Goal: Transaction & Acquisition: Purchase product/service

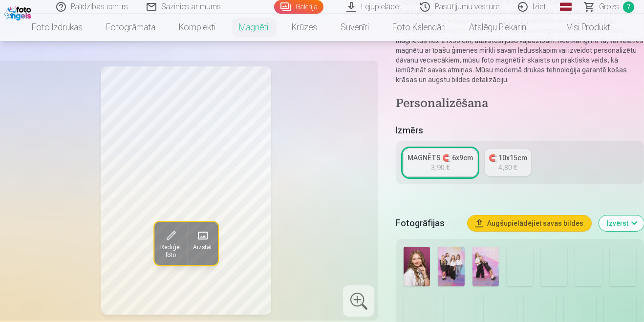
scroll to position [190, 0]
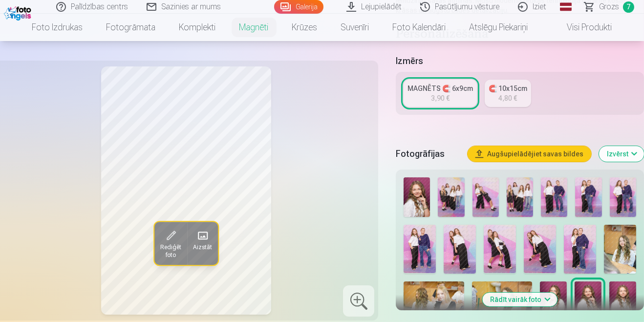
click at [206, 233] on span at bounding box center [203, 236] width 16 height 16
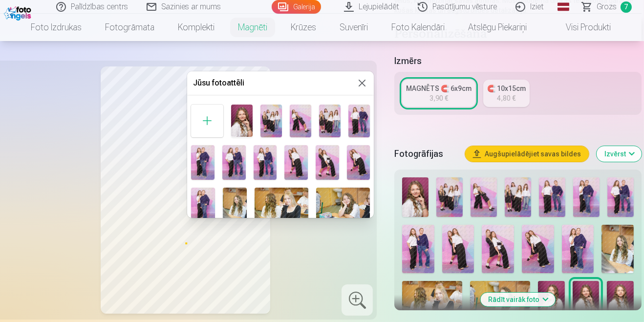
click at [356, 80] on button at bounding box center [362, 83] width 12 height 12
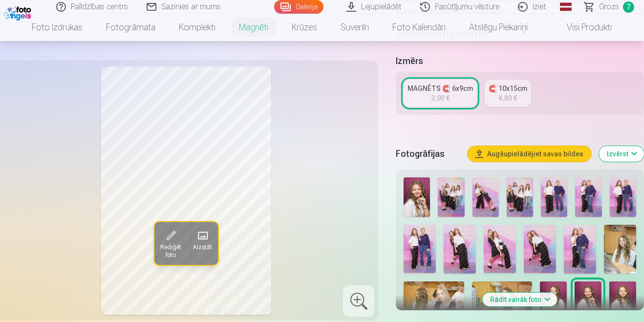
click at [169, 235] on span at bounding box center [171, 236] width 16 height 16
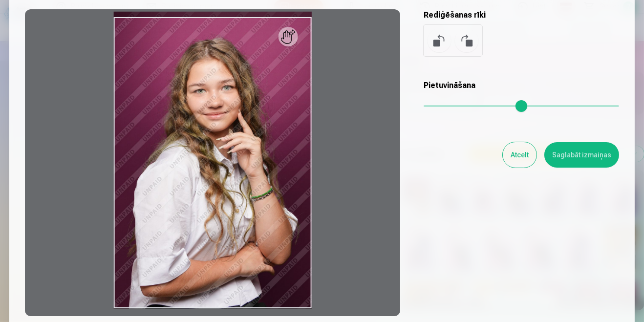
scroll to position [88, 0]
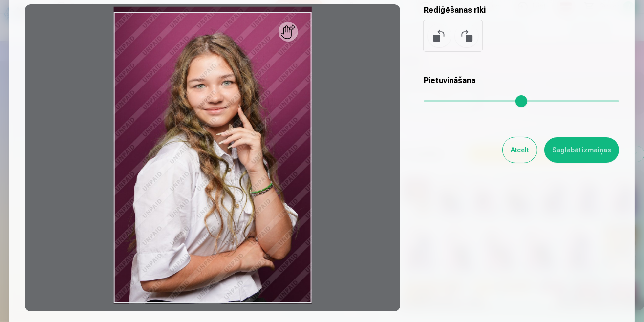
click at [519, 146] on button "Atcelt" at bounding box center [520, 149] width 34 height 25
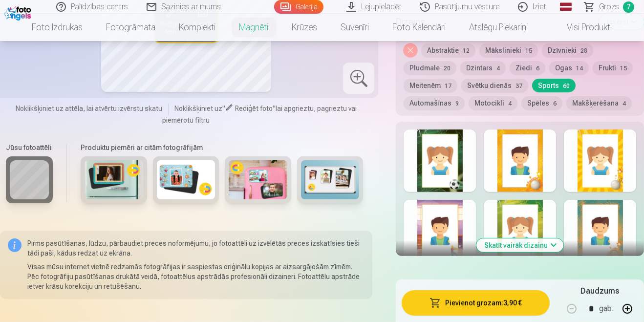
scroll to position [505, 0]
click at [545, 243] on button "Skatīt vairāk dizainu" at bounding box center [519, 245] width 87 height 14
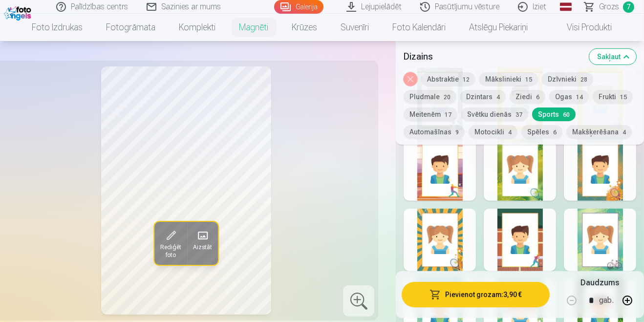
scroll to position [562, 0]
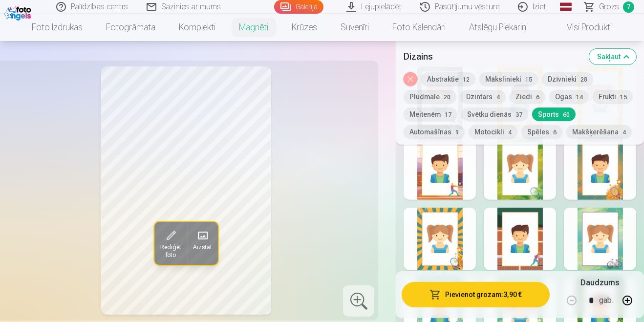
click at [451, 243] on div at bounding box center [439, 239] width 72 height 63
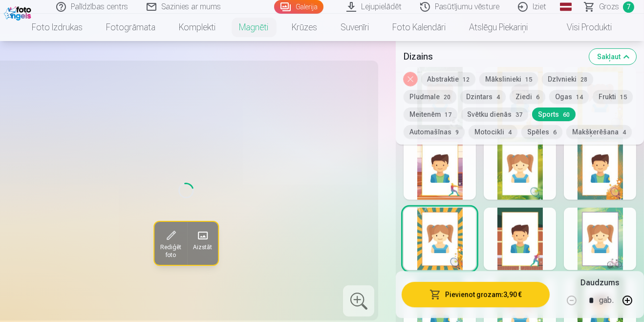
click at [523, 232] on div at bounding box center [519, 239] width 72 height 63
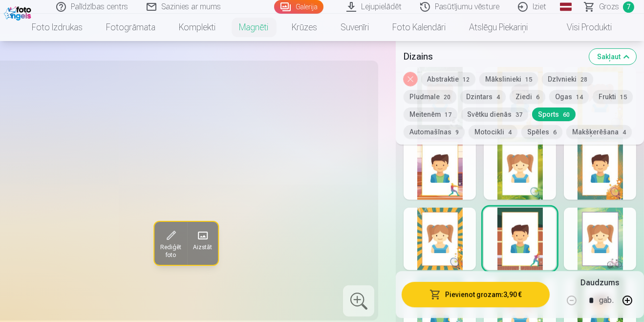
click at [456, 238] on div at bounding box center [439, 239] width 72 height 63
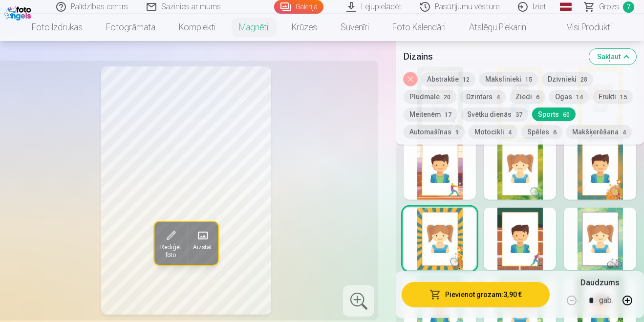
click at [515, 225] on div at bounding box center [519, 239] width 72 height 63
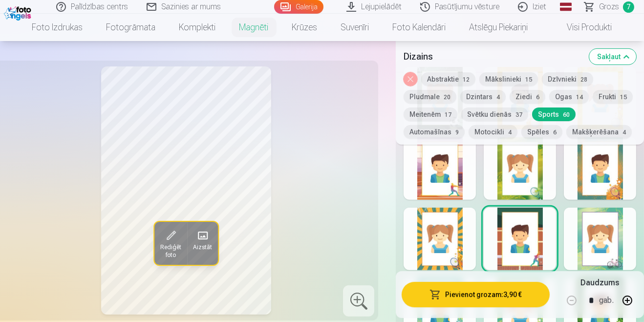
click at [443, 261] on div at bounding box center [439, 239] width 72 height 63
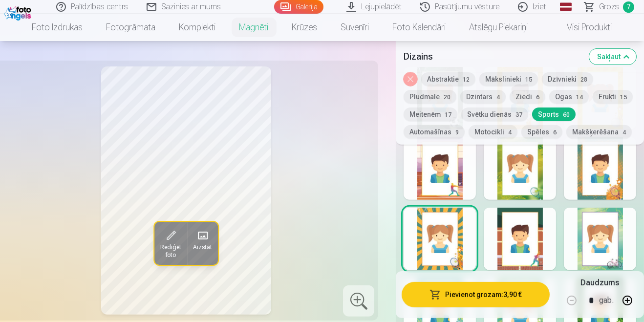
click at [521, 252] on div at bounding box center [519, 239] width 72 height 63
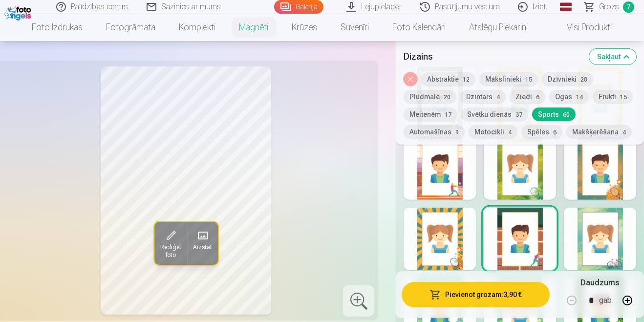
click at [605, 188] on div at bounding box center [600, 168] width 72 height 63
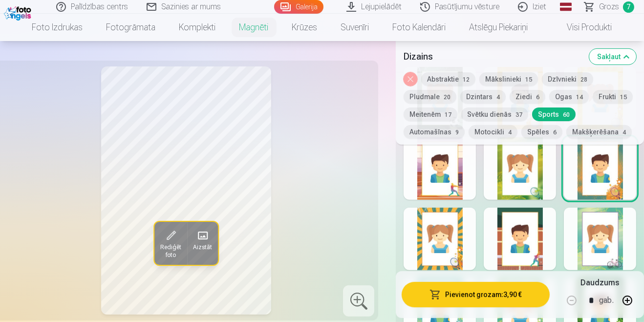
click at [431, 182] on div at bounding box center [439, 168] width 72 height 63
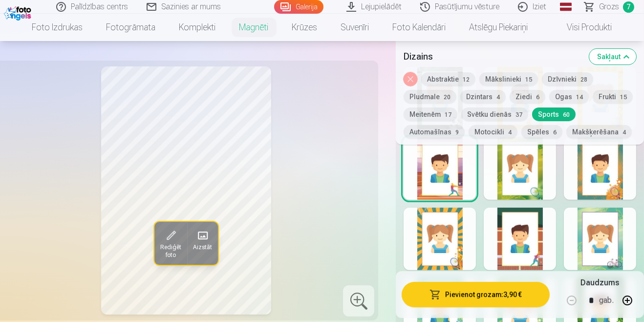
click at [538, 184] on div at bounding box center [519, 168] width 72 height 63
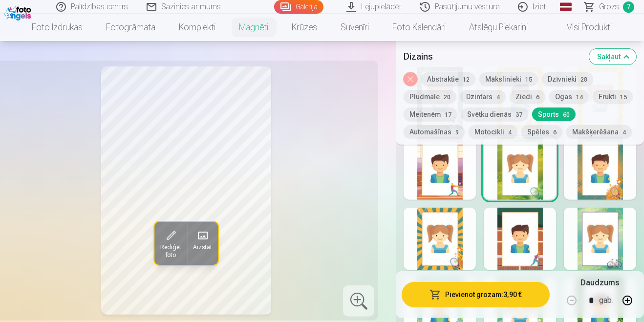
click at [535, 233] on div at bounding box center [519, 239] width 72 height 63
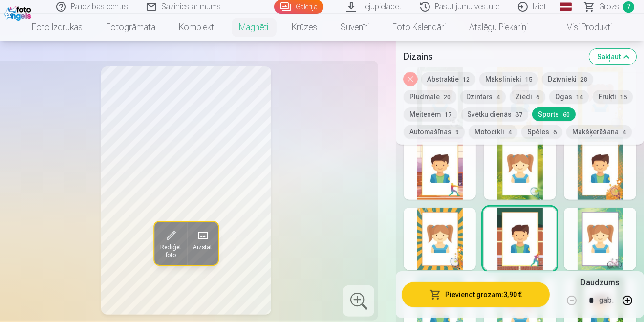
click at [434, 250] on div at bounding box center [439, 239] width 72 height 63
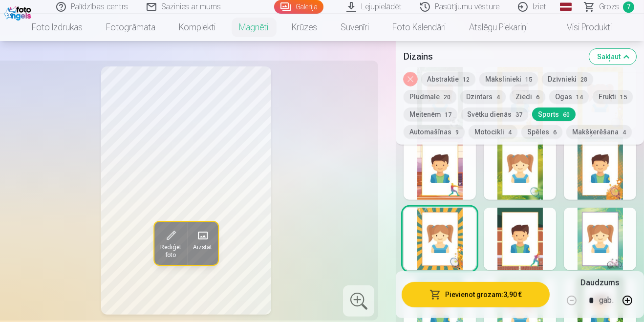
click at [543, 224] on div at bounding box center [519, 239] width 72 height 63
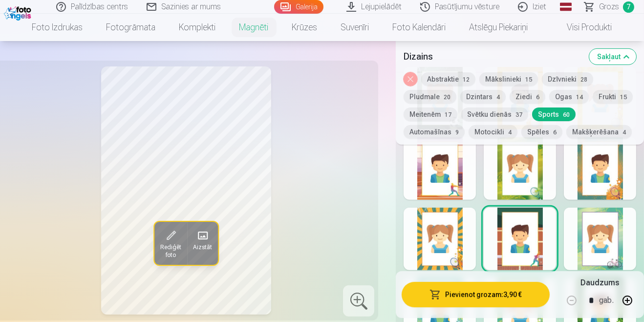
click at [435, 243] on div at bounding box center [439, 239] width 72 height 63
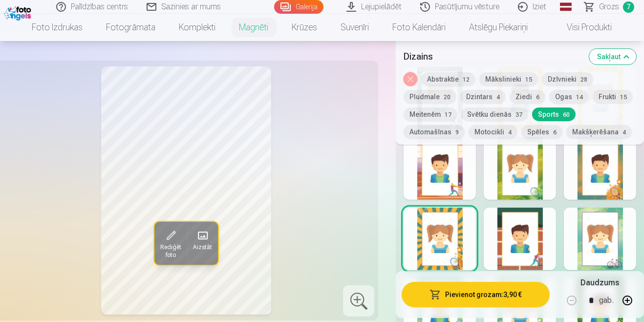
click at [600, 174] on div at bounding box center [600, 168] width 72 height 63
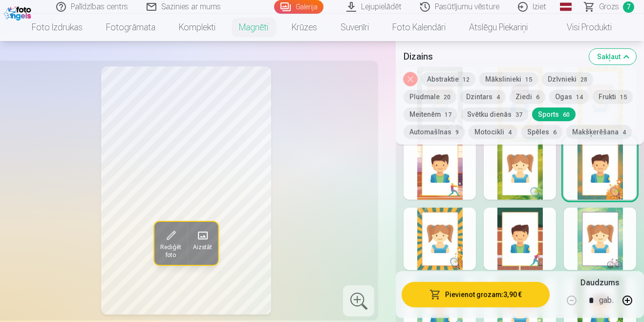
scroll to position [578, 0]
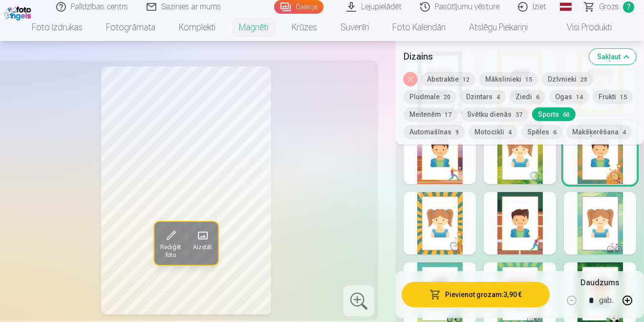
click at [444, 174] on div at bounding box center [439, 153] width 72 height 63
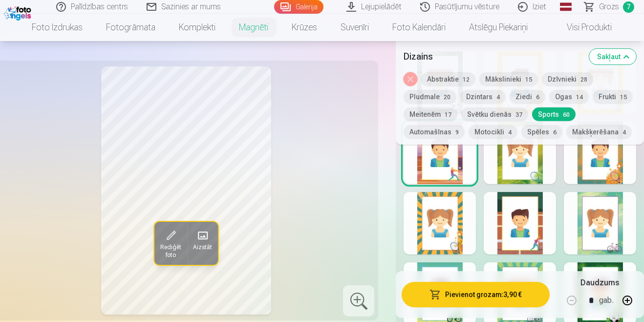
click at [533, 171] on div at bounding box center [519, 153] width 72 height 63
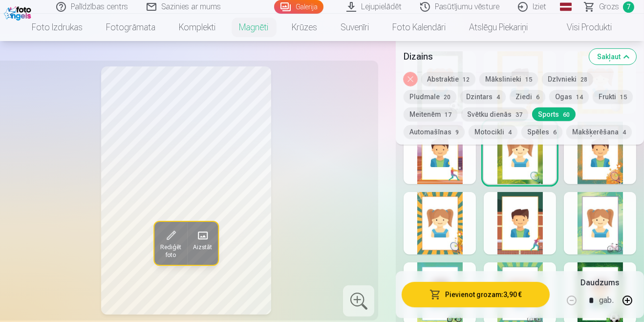
click at [451, 244] on div at bounding box center [439, 223] width 72 height 63
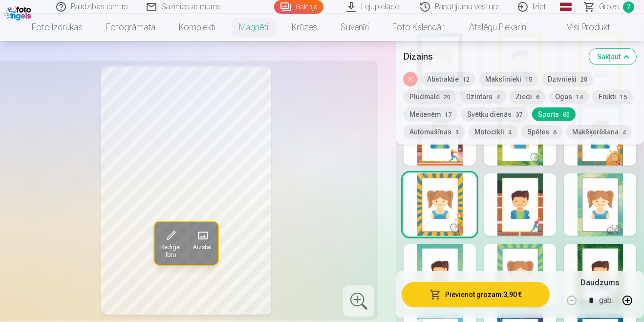
scroll to position [595, 0]
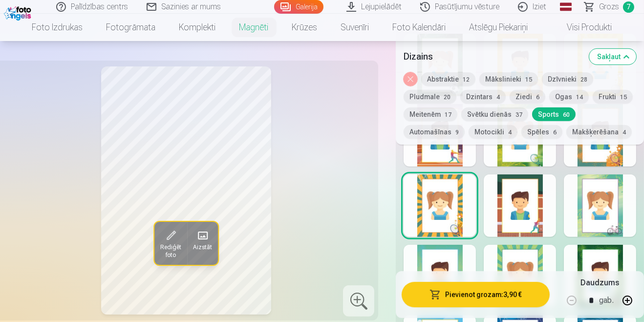
click at [531, 216] on div at bounding box center [519, 205] width 72 height 63
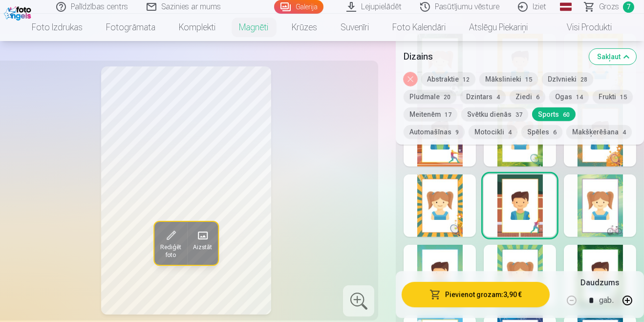
click at [453, 220] on div at bounding box center [439, 205] width 72 height 63
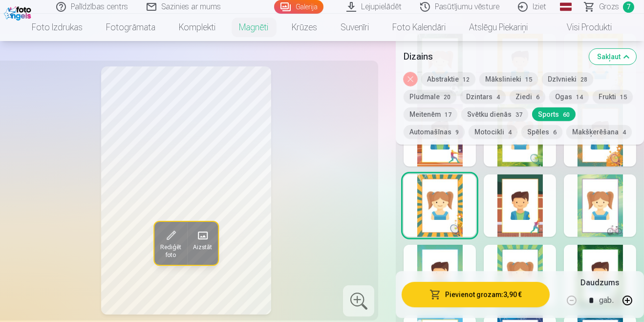
click at [518, 307] on button "Pievienot grozam : 3,90 €" at bounding box center [475, 294] width 148 height 25
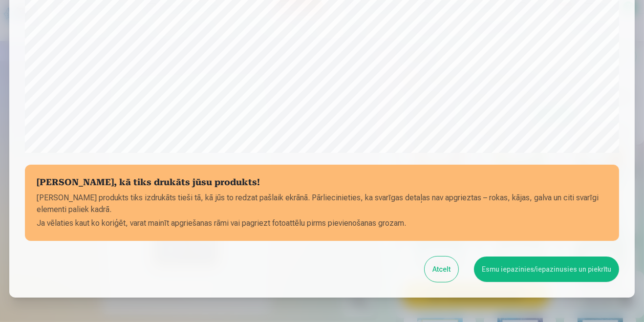
scroll to position [335, 0]
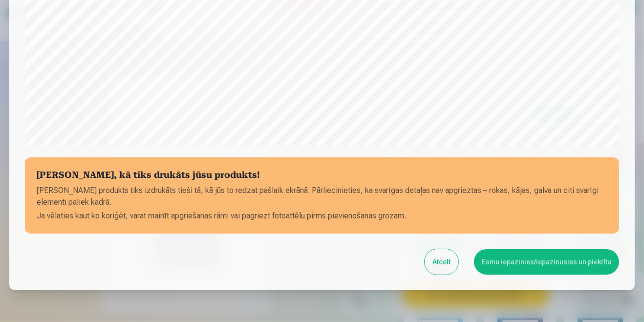
click at [567, 264] on button "Esmu iepazinies/iepazinusies un piekrītu" at bounding box center [546, 261] width 145 height 25
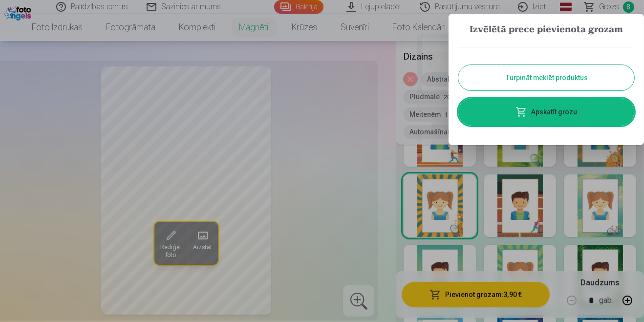
click at [589, 111] on link "Apskatīt grozu" at bounding box center [546, 111] width 176 height 27
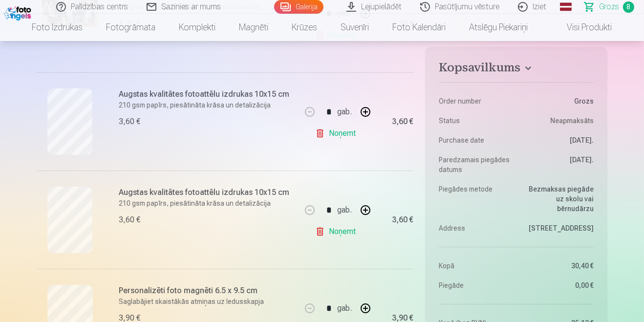
scroll to position [264, 0]
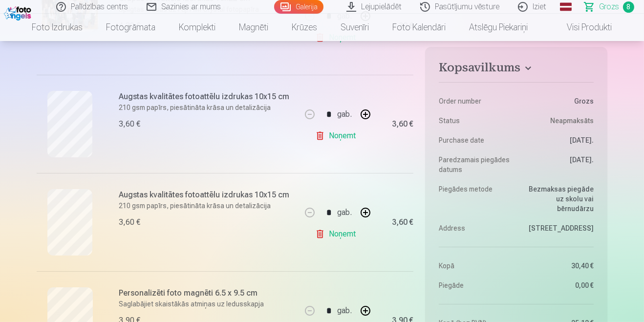
click at [152, 201] on p "210 gsm papīrs, piesātināta krāsa un detalizācija" at bounding box center [207, 206] width 176 height 10
click at [225, 197] on h6 "Augstas kvalitātes fotoattēlu izdrukas 10x15 cm" at bounding box center [207, 195] width 176 height 12
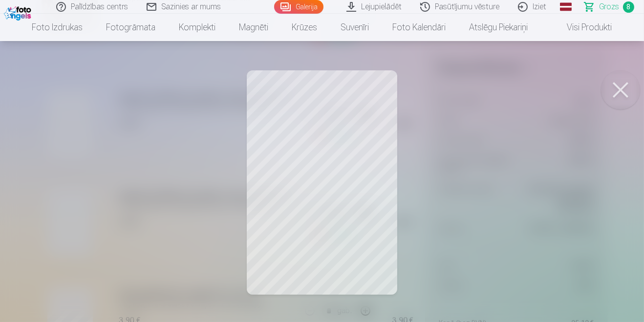
click at [545, 180] on div at bounding box center [322, 161] width 644 height 322
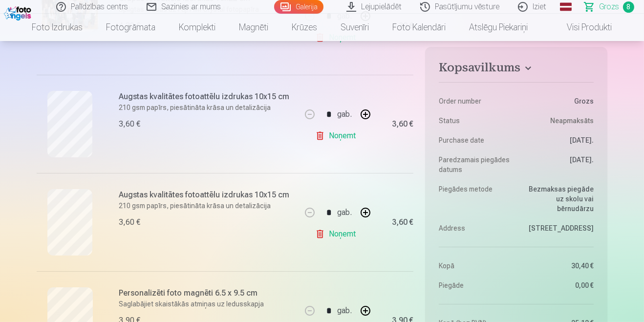
scroll to position [264, 0]
click at [339, 235] on link "Noņemt" at bounding box center [337, 234] width 44 height 20
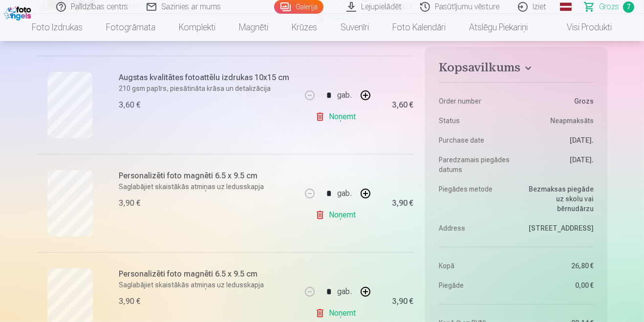
scroll to position [293, 0]
click at [342, 316] on link "Noņemt" at bounding box center [337, 313] width 44 height 20
click at [338, 216] on link "Noņemt" at bounding box center [337, 215] width 44 height 20
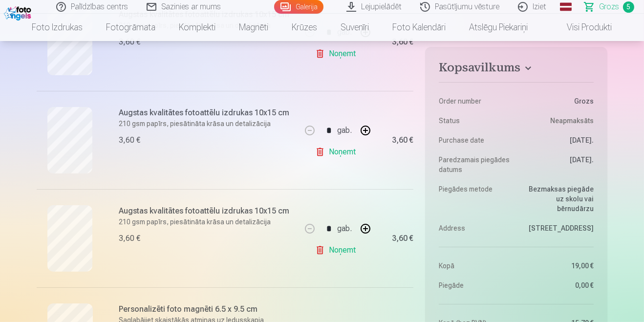
scroll to position [358, 0]
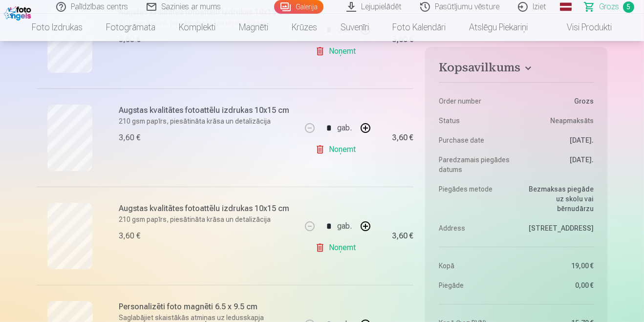
click at [345, 251] on link "Noņemt" at bounding box center [337, 248] width 44 height 20
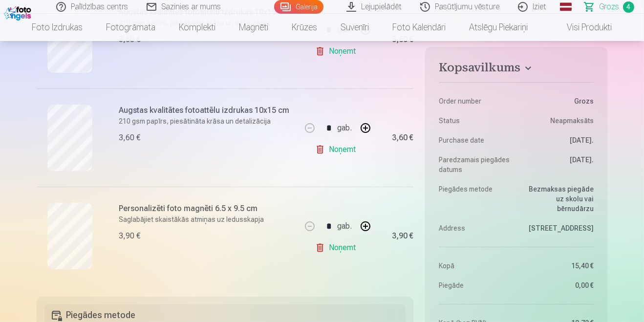
click at [345, 153] on link "Noņemt" at bounding box center [337, 150] width 44 height 20
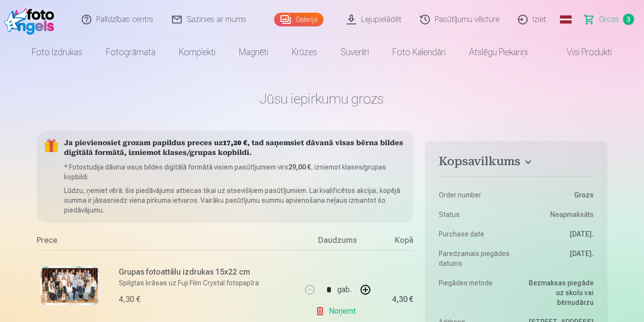
scroll to position [0, 0]
click at [247, 49] on link "Magnēti" at bounding box center [254, 52] width 53 height 27
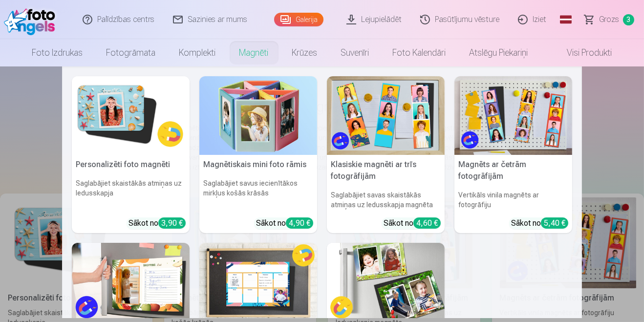
click at [608, 138] on nav "Personalizēti foto magnēti Saglabājiet skaistākās atmiņas uz ledusskapja Sākot …" at bounding box center [322, 192] width 644 height 252
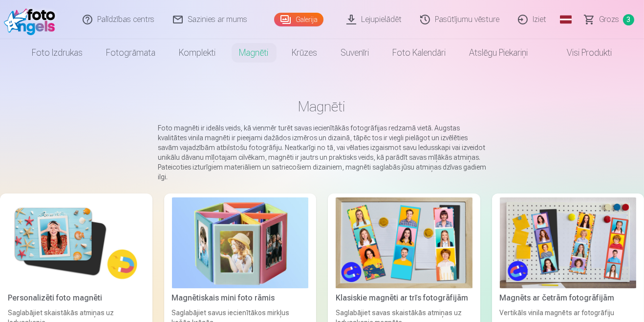
click at [310, 22] on link "Galerija" at bounding box center [298, 20] width 49 height 14
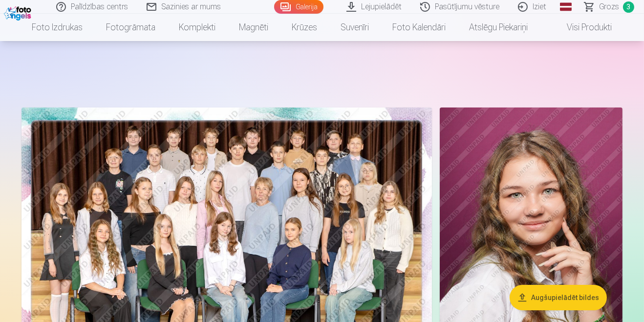
scroll to position [40, 0]
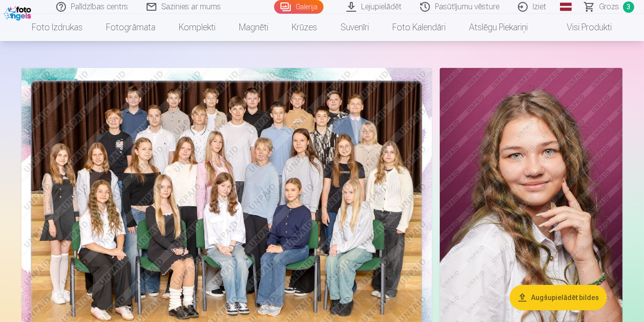
click at [547, 213] on img at bounding box center [531, 205] width 183 height 274
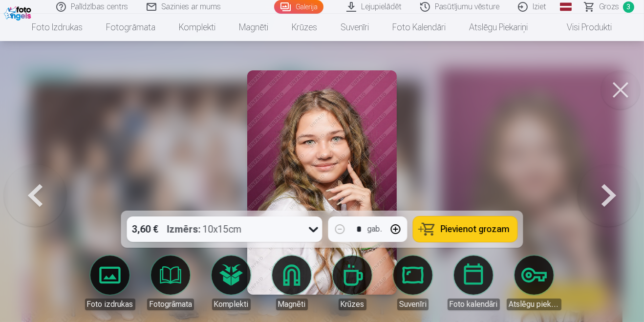
click at [295, 310] on link "Magnēti" at bounding box center [291, 282] width 55 height 55
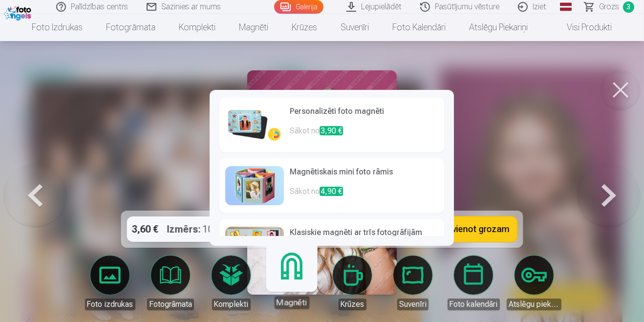
click at [395, 134] on p "Sākot no 3,90 €" at bounding box center [364, 135] width 148 height 20
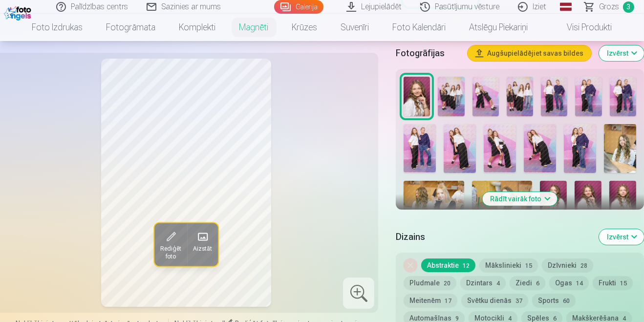
scroll to position [290, 0]
click at [519, 265] on button "Mākslinieki 15" at bounding box center [508, 266] width 59 height 14
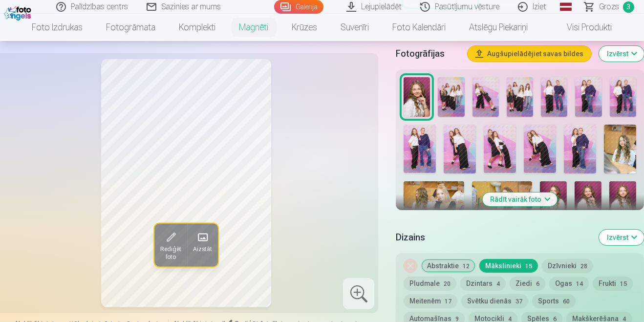
click at [554, 300] on button "Sports 60" at bounding box center [553, 301] width 43 height 14
click at [521, 320] on button "Spēles 6" at bounding box center [541, 319] width 41 height 14
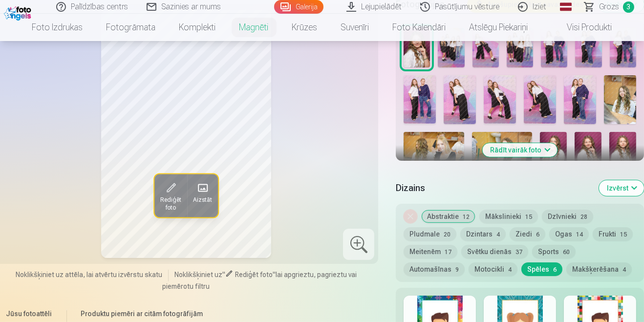
scroll to position [338, 0]
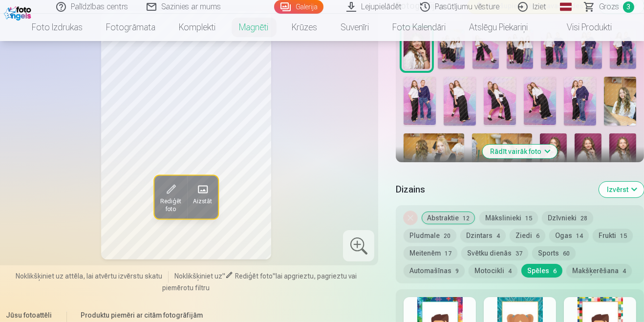
click at [554, 253] on button "Sports 60" at bounding box center [553, 253] width 43 height 14
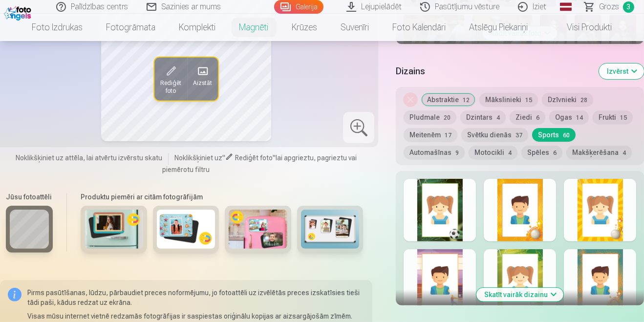
scroll to position [457, 0]
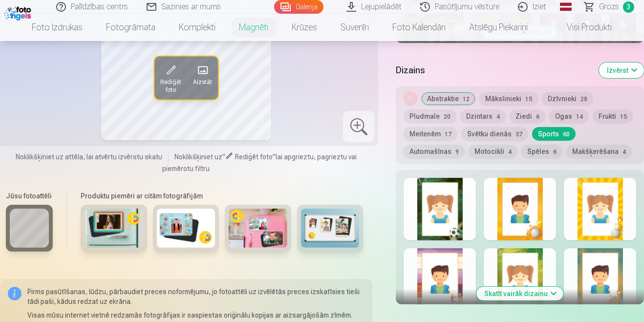
click at [464, 145] on button "Automašīnas 9" at bounding box center [433, 152] width 61 height 14
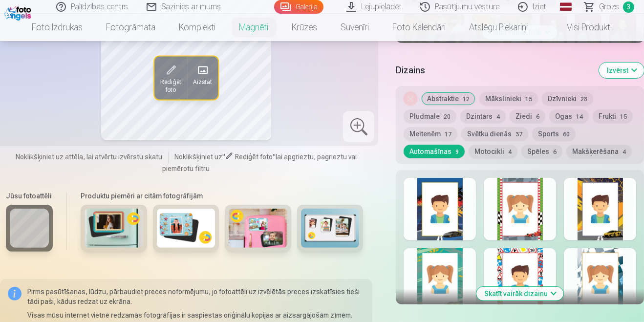
click at [609, 119] on button "Frukti 15" at bounding box center [612, 116] width 40 height 14
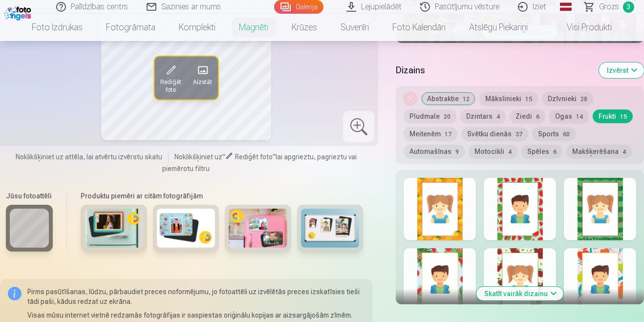
click at [468, 150] on button "Motocikli 4" at bounding box center [492, 152] width 49 height 14
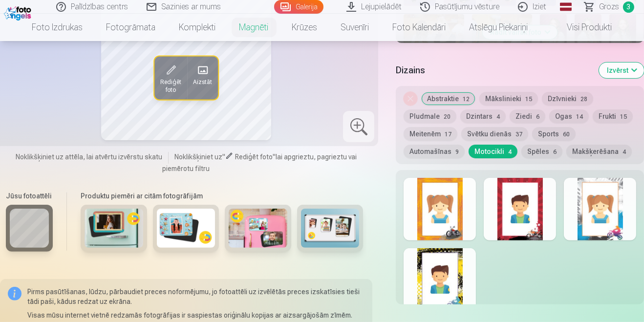
click at [503, 135] on button "Svētku dienās 37" at bounding box center [494, 134] width 67 height 14
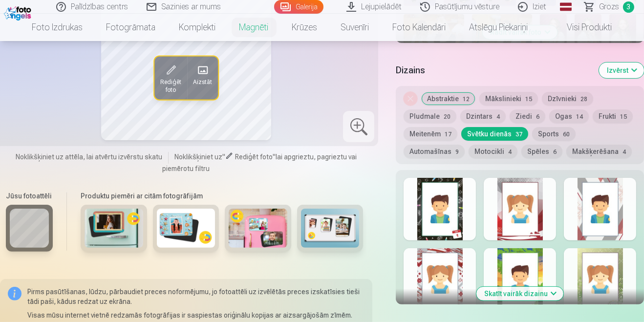
click at [517, 100] on button "Mākslinieki 15" at bounding box center [508, 99] width 59 height 14
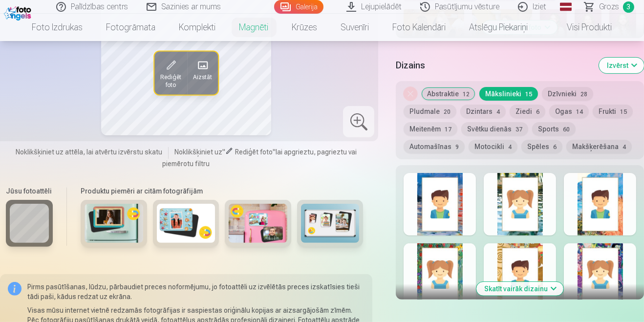
scroll to position [459, 0]
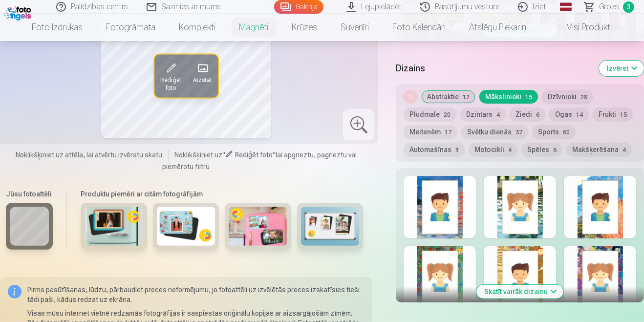
click at [555, 294] on button "Skatīt vairāk dizainu" at bounding box center [519, 292] width 87 height 14
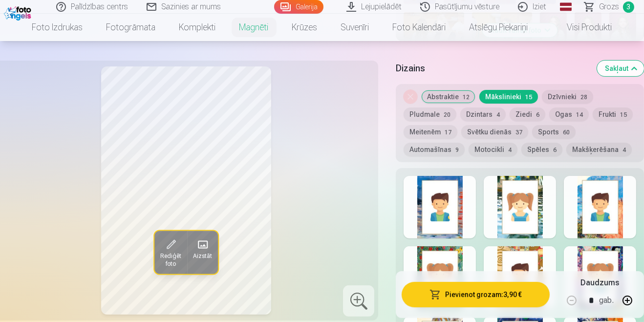
click at [608, 286] on div at bounding box center [600, 277] width 72 height 63
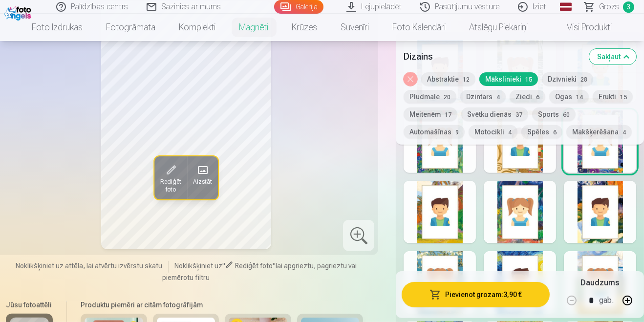
scroll to position [589, 0]
click at [547, 296] on div at bounding box center [519, 282] width 72 height 63
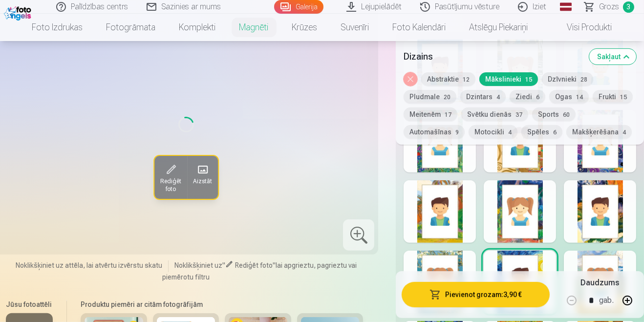
scroll to position [595, 0]
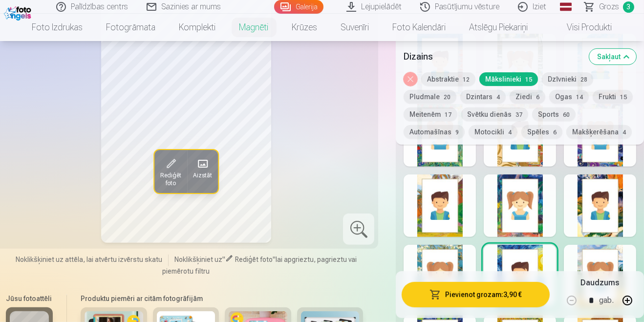
click at [617, 211] on div at bounding box center [600, 205] width 72 height 63
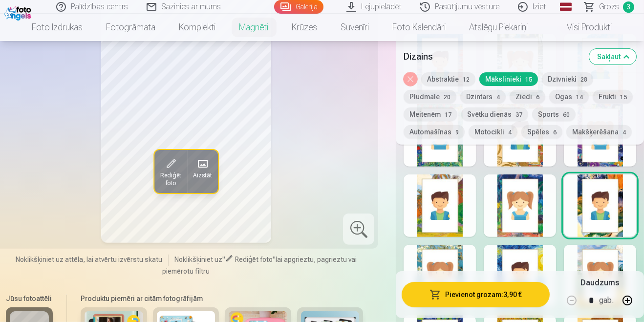
click at [599, 262] on div at bounding box center [600, 276] width 72 height 63
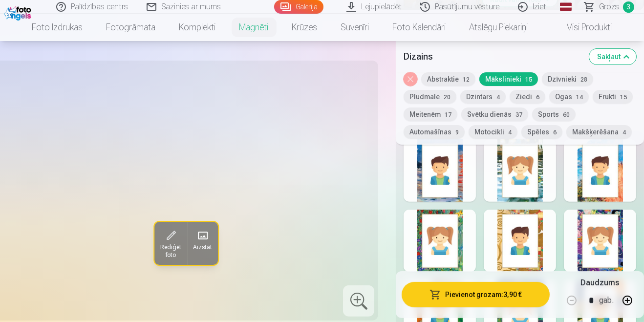
scroll to position [484, 0]
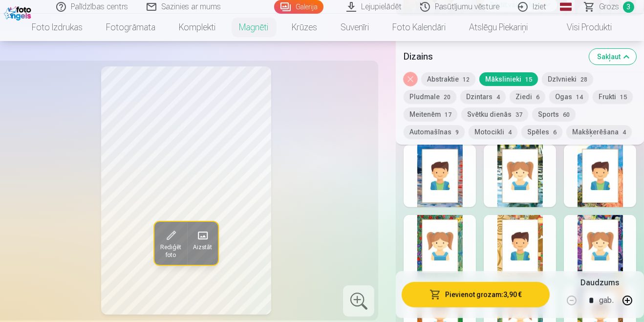
click at [452, 245] on div at bounding box center [439, 246] width 72 height 63
click at [563, 113] on span "60" at bounding box center [566, 114] width 7 height 7
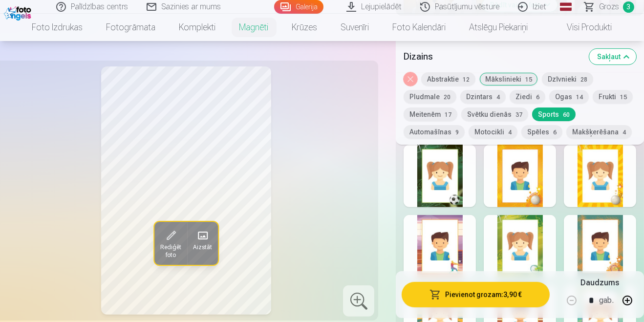
click at [454, 78] on button "Abstraktie 12" at bounding box center [448, 79] width 54 height 14
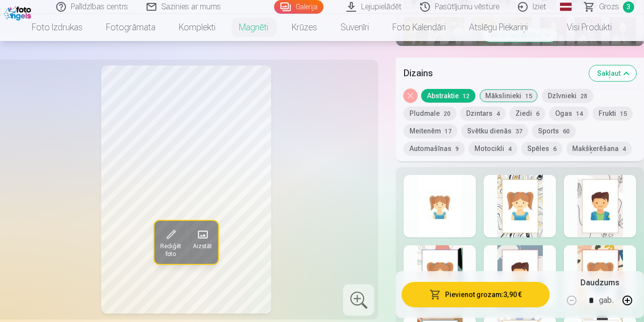
scroll to position [452, 0]
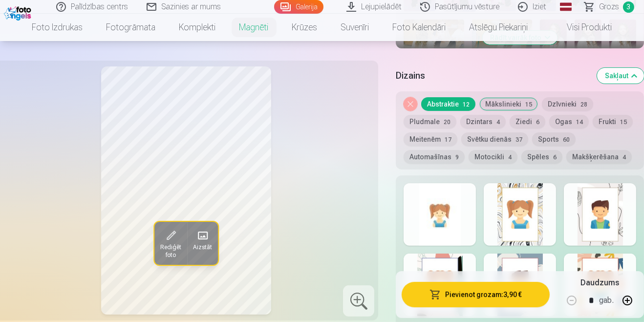
click at [554, 138] on button "Sports 60" at bounding box center [553, 139] width 43 height 14
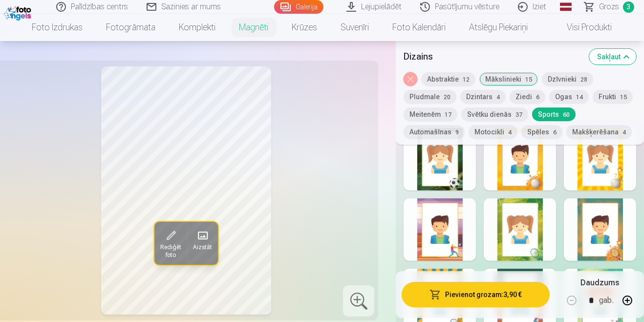
scroll to position [559, 0]
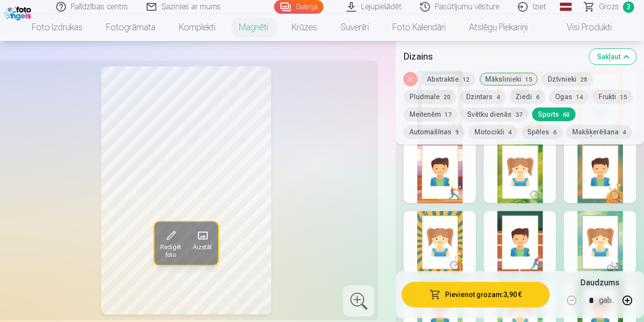
click at [515, 179] on div at bounding box center [519, 172] width 72 height 63
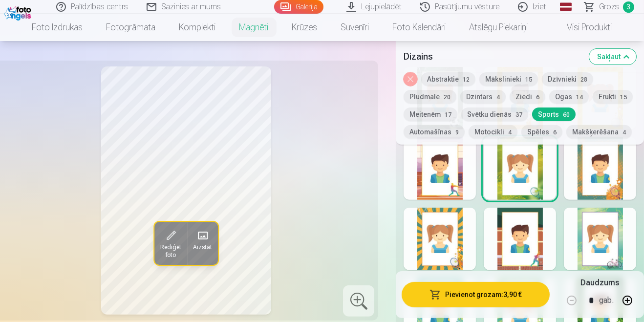
scroll to position [563, 0]
click at [612, 180] on div at bounding box center [600, 168] width 72 height 63
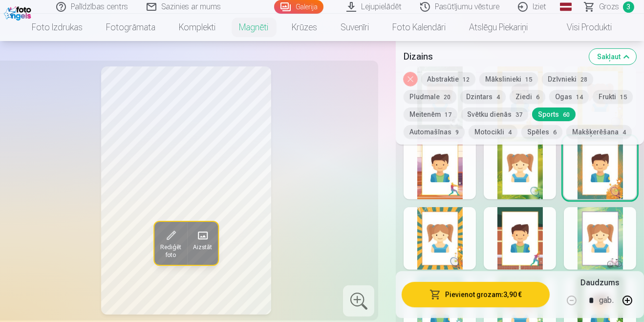
click at [526, 307] on button "Pievienot grozam : 3,90 €" at bounding box center [475, 294] width 148 height 25
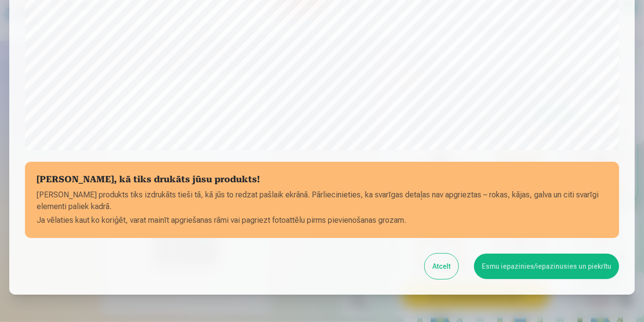
scroll to position [335, 0]
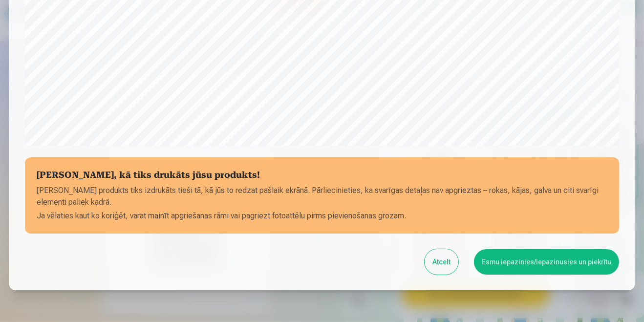
click at [537, 263] on button "Esmu iepazinies/iepazinusies un piekrītu" at bounding box center [546, 261] width 145 height 25
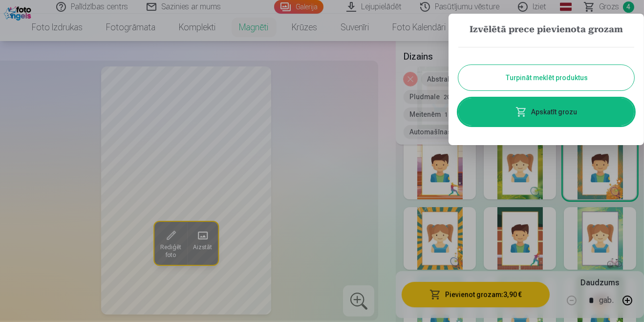
click at [585, 113] on link "Apskatīt grozu" at bounding box center [546, 111] width 176 height 27
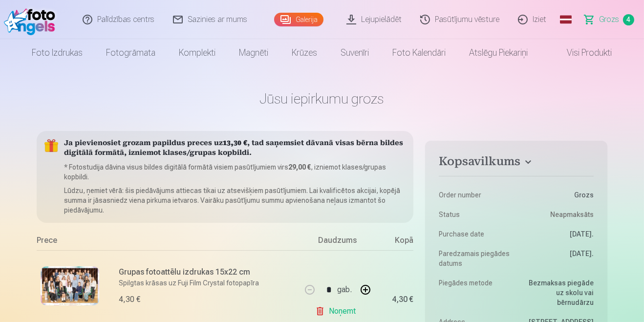
click at [311, 22] on link "Galerija" at bounding box center [298, 20] width 49 height 14
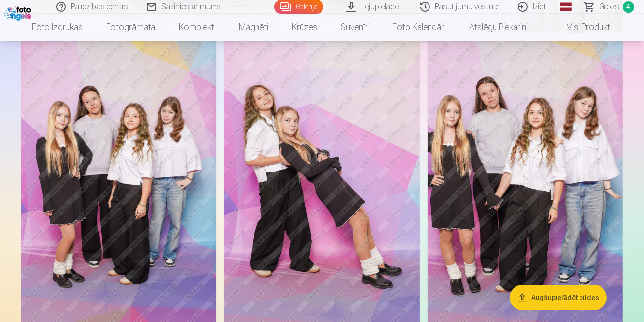
scroll to position [350, 0]
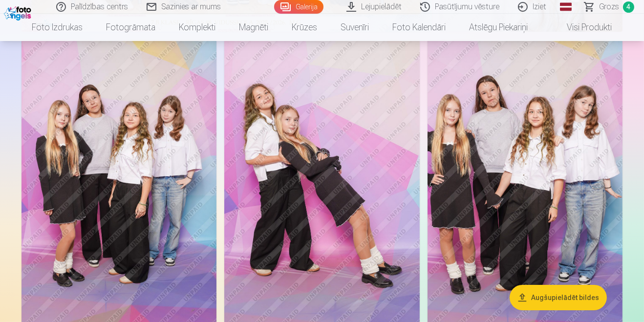
click at [351, 215] on img at bounding box center [321, 186] width 195 height 293
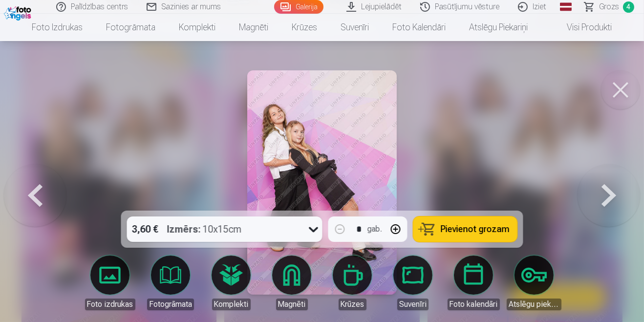
click at [617, 198] on button at bounding box center [608, 182] width 63 height 37
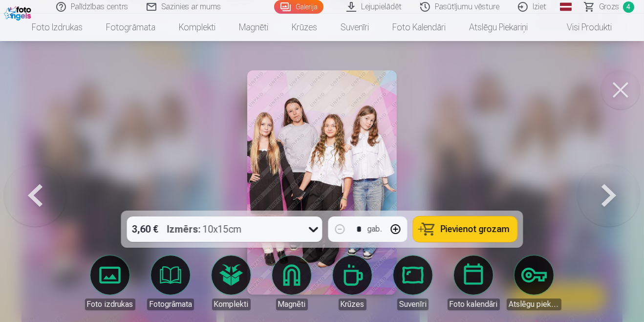
click at [612, 201] on button at bounding box center [608, 182] width 63 height 37
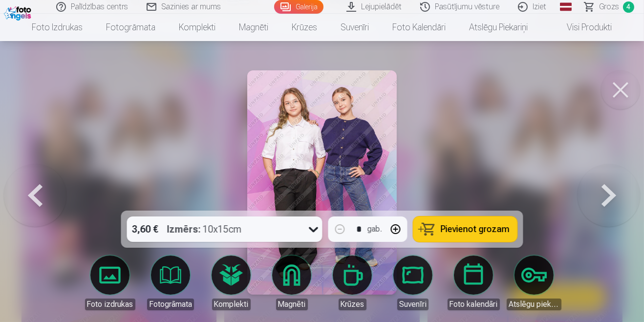
click at [610, 201] on button at bounding box center [608, 182] width 63 height 37
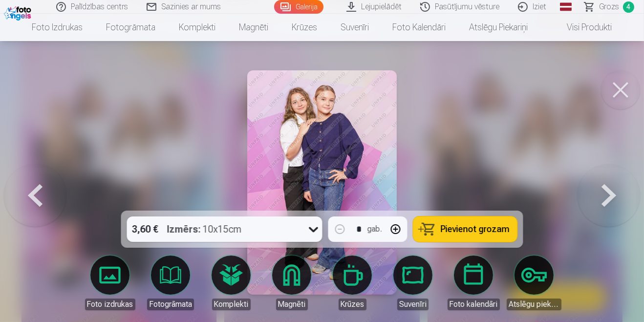
click at [607, 201] on button at bounding box center [608, 182] width 63 height 37
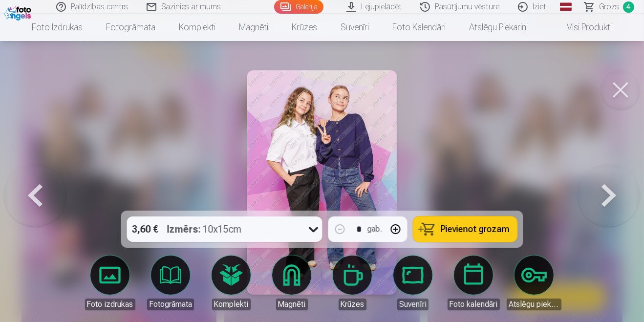
click at [606, 201] on button at bounding box center [608, 182] width 63 height 37
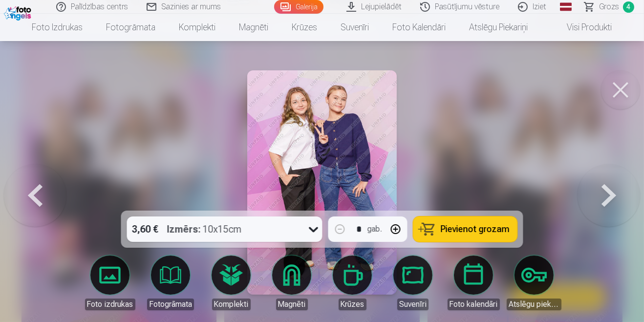
click at [609, 201] on button at bounding box center [608, 182] width 63 height 37
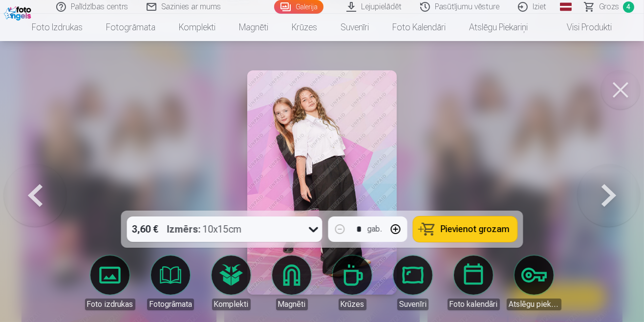
click at [612, 201] on button at bounding box center [608, 182] width 63 height 37
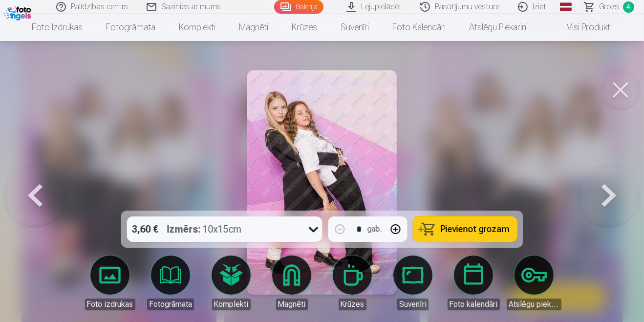
click at [610, 201] on button at bounding box center [608, 182] width 63 height 37
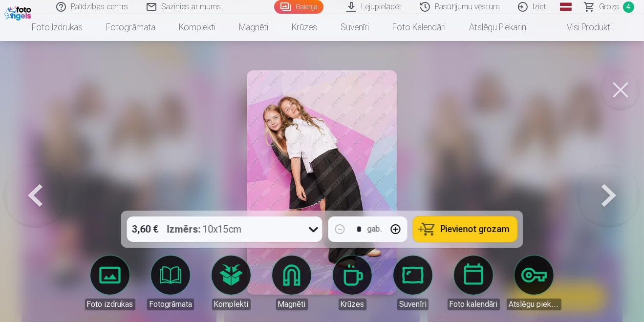
click at [610, 201] on button at bounding box center [608, 182] width 63 height 37
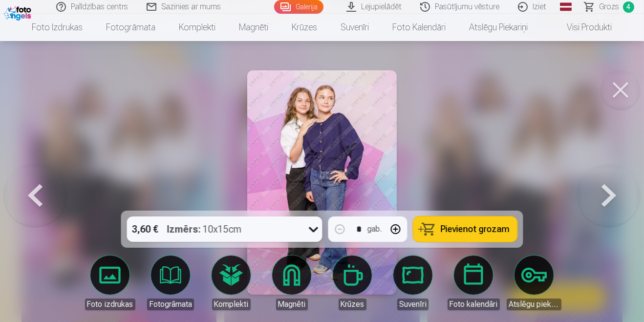
click at [609, 201] on button at bounding box center [608, 182] width 63 height 37
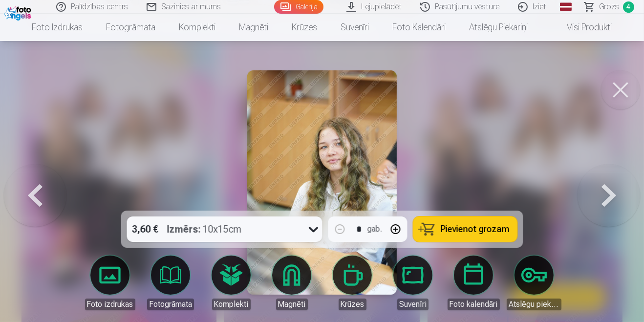
click at [623, 85] on button at bounding box center [620, 89] width 39 height 39
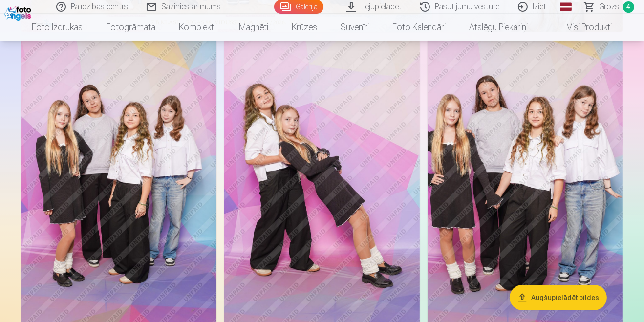
click at [363, 214] on img at bounding box center [321, 186] width 195 height 293
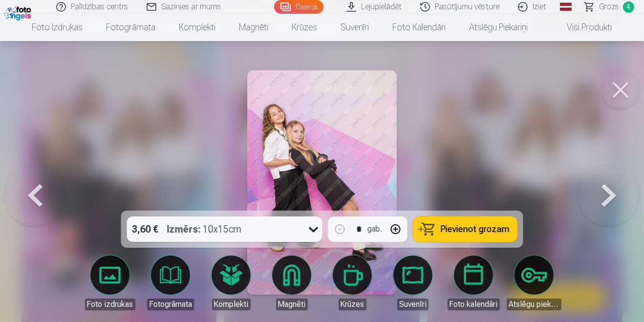
click at [627, 87] on button at bounding box center [620, 89] width 39 height 39
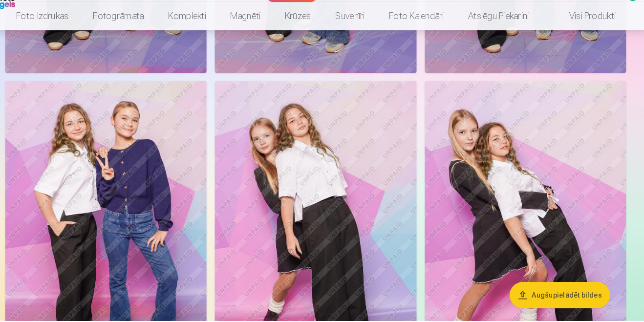
scroll to position [903, 0]
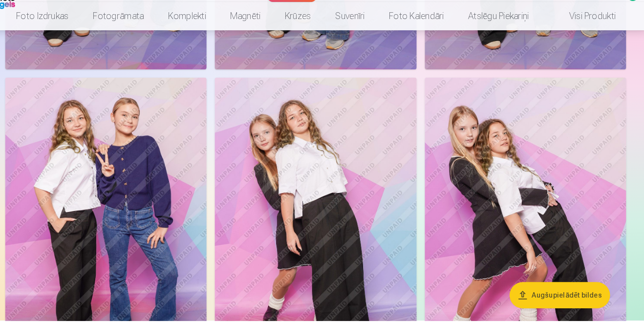
click at [155, 286] on img at bounding box center [118, 233] width 195 height 293
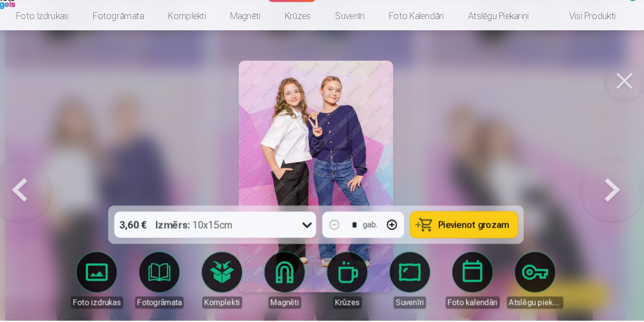
click at [112, 310] on link "Foto izdrukas" at bounding box center [110, 282] width 55 height 55
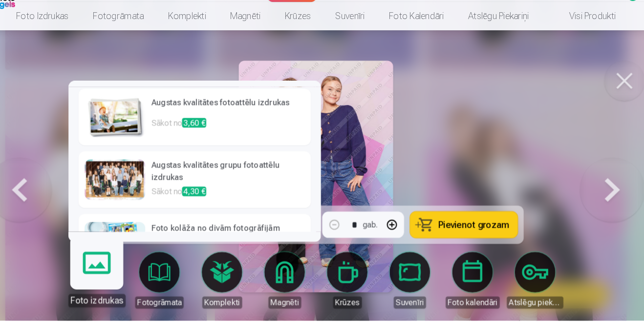
click at [510, 150] on div at bounding box center [322, 161] width 644 height 322
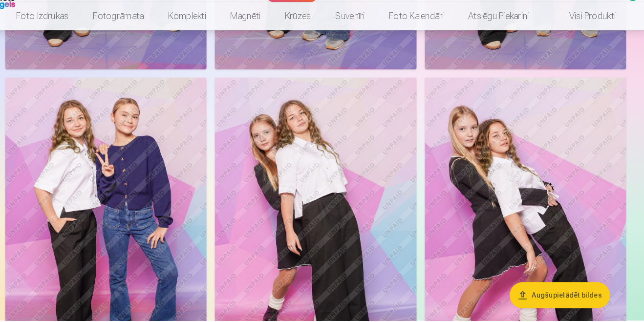
click at [178, 238] on img at bounding box center [118, 233] width 195 height 293
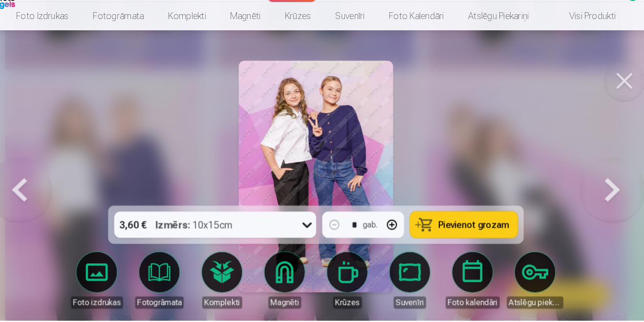
click at [114, 310] on link "Foto izdrukas" at bounding box center [110, 282] width 55 height 55
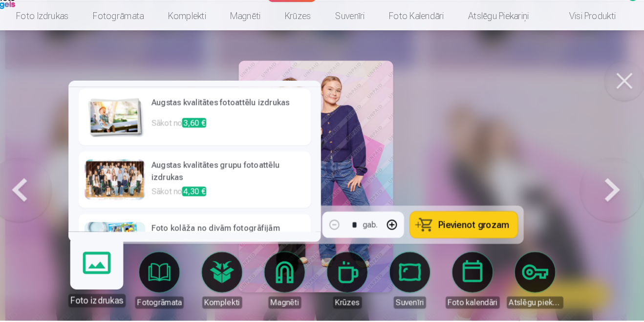
click at [277, 125] on p "Sākot no 3,60 €" at bounding box center [237, 135] width 148 height 20
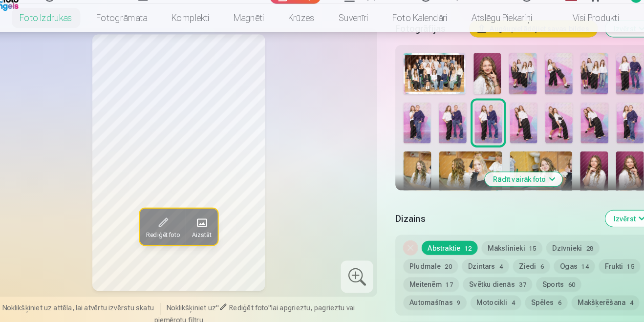
scroll to position [340, 0]
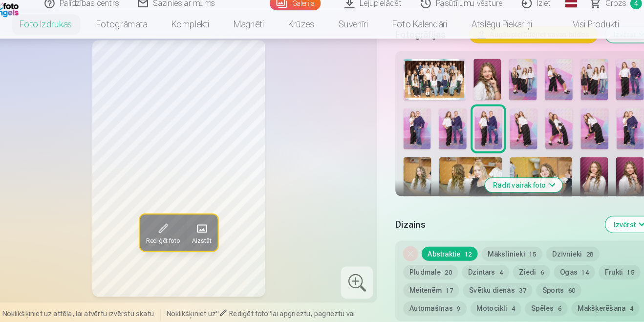
click at [566, 305] on button "Makšķerēšana 4" at bounding box center [598, 302] width 65 height 14
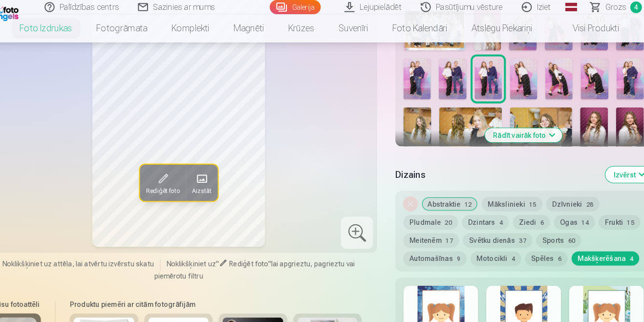
scroll to position [392, 0]
click at [525, 216] on button "Ziedi 6" at bounding box center [527, 215] width 36 height 14
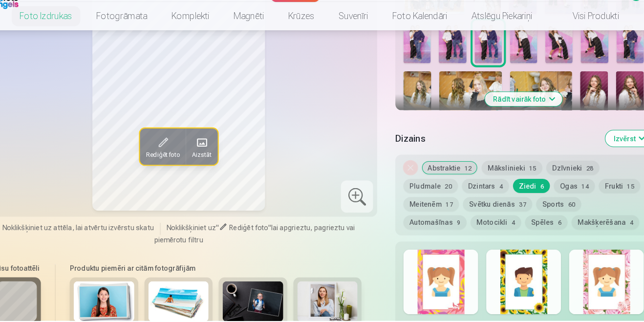
scroll to position [416, 0]
click at [438, 193] on button "Pludmale 20" at bounding box center [429, 191] width 53 height 14
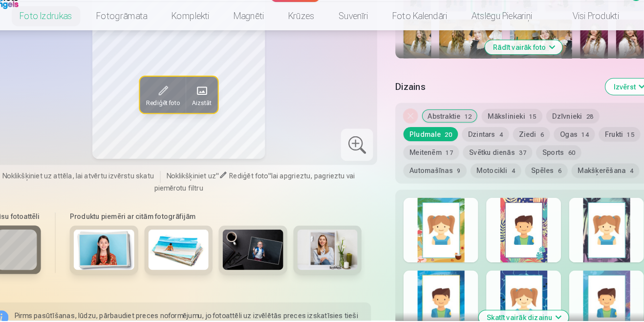
scroll to position [466, 0]
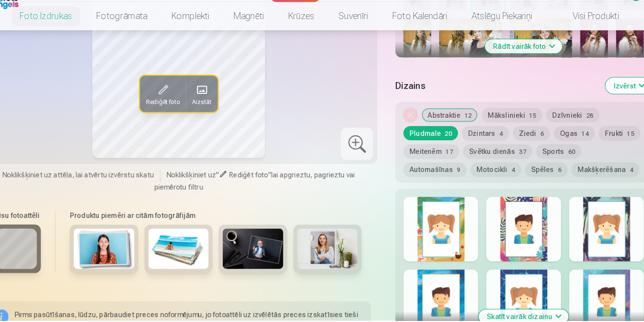
click at [554, 321] on button "Skatīt vairāk dizainu" at bounding box center [519, 318] width 87 height 14
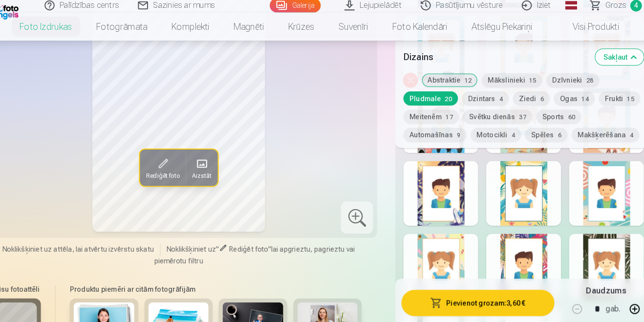
scroll to position [786, 0]
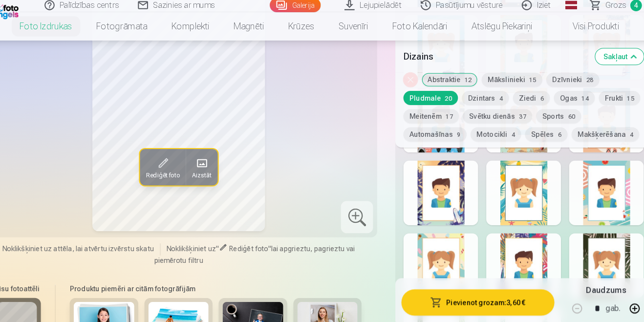
click at [461, 265] on div at bounding box center [439, 259] width 72 height 63
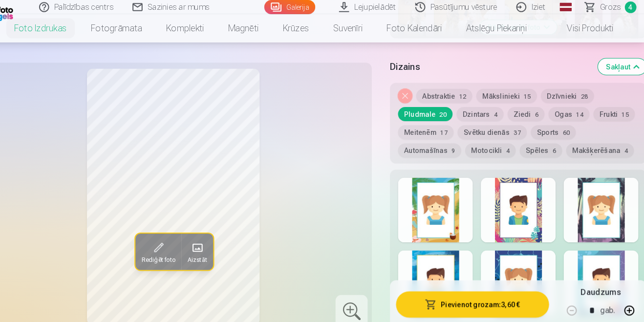
scroll to position [493, 0]
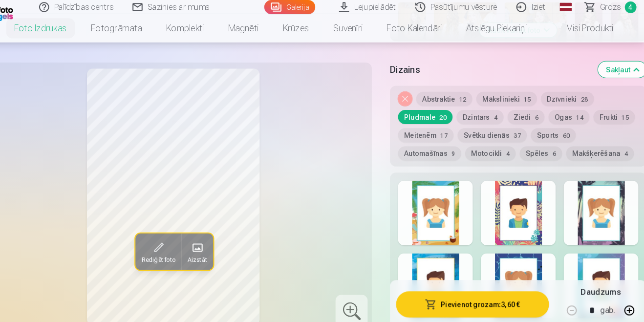
click at [528, 212] on div at bounding box center [519, 206] width 72 height 63
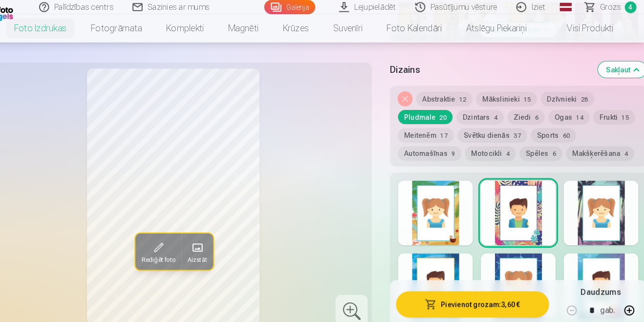
click at [610, 219] on div at bounding box center [600, 206] width 72 height 63
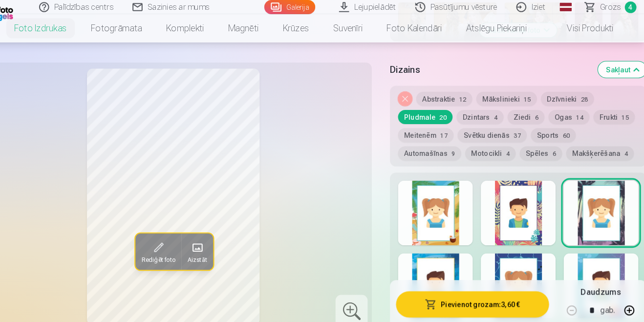
click at [573, 93] on button "Dzīvnieki 28" at bounding box center [567, 96] width 51 height 14
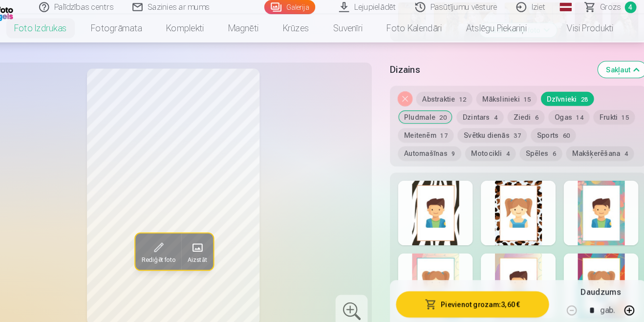
click at [533, 227] on div at bounding box center [519, 206] width 72 height 63
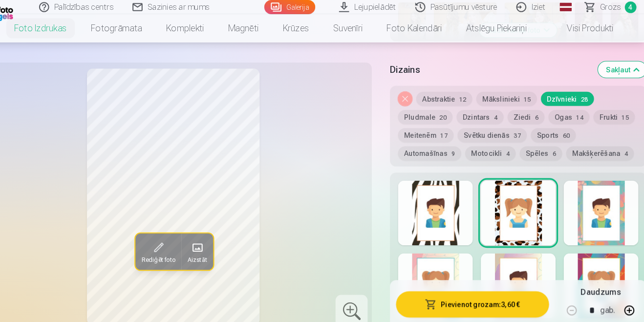
scroll to position [472, 0]
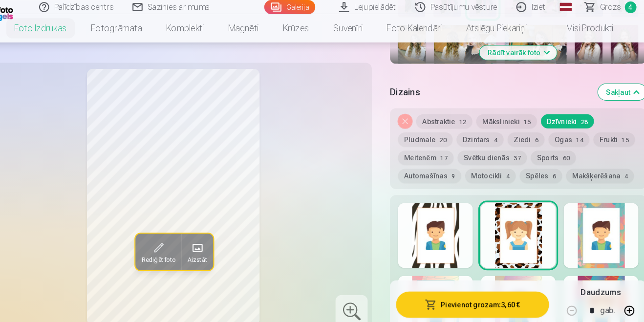
click at [617, 231] on div at bounding box center [600, 227] width 72 height 63
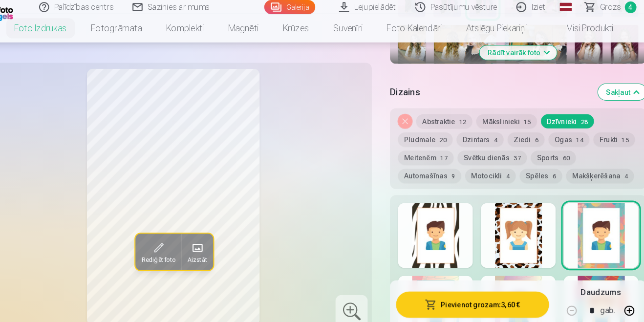
click at [520, 298] on div at bounding box center [519, 298] width 72 height 63
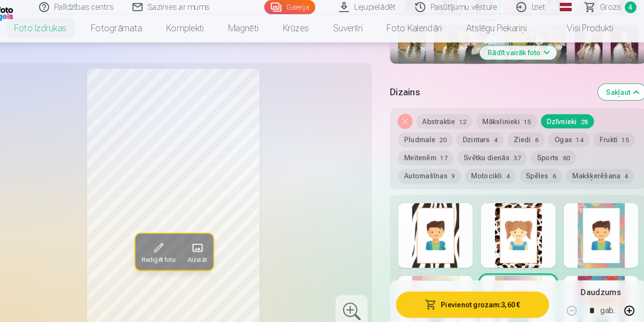
click at [463, 296] on div at bounding box center [439, 298] width 72 height 63
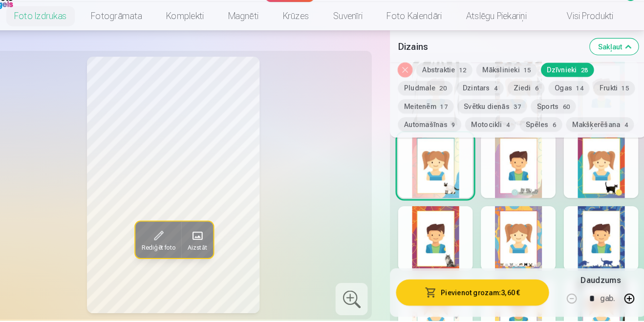
scroll to position [592, 0]
click at [518, 254] on div at bounding box center [519, 241] width 72 height 63
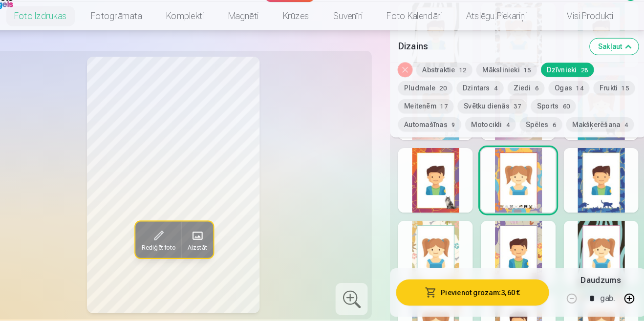
scroll to position [650, 0]
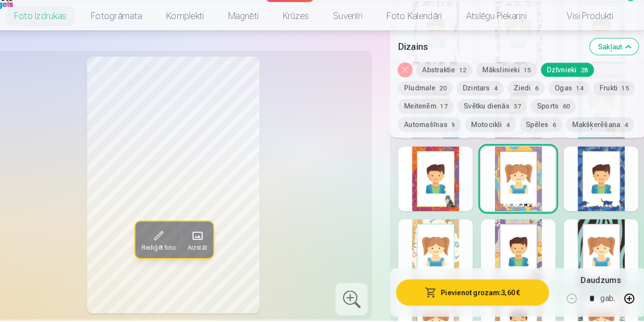
click at [437, 271] on div at bounding box center [439, 255] width 72 height 63
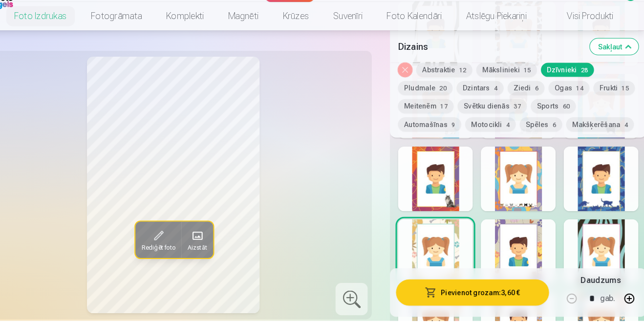
click at [603, 198] on div at bounding box center [600, 184] width 72 height 63
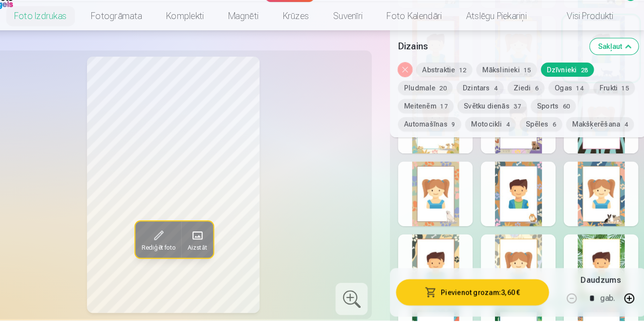
scroll to position [777, 0]
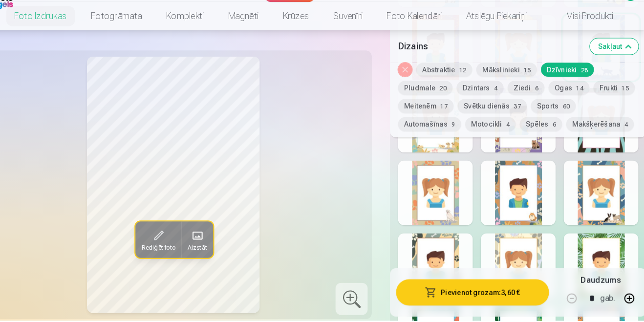
click at [607, 205] on div at bounding box center [600, 198] width 72 height 63
click at [530, 280] on div at bounding box center [519, 268] width 72 height 63
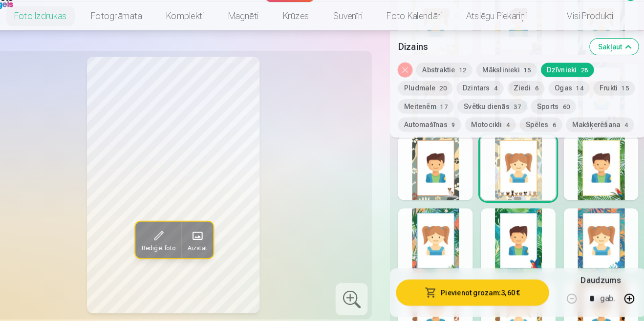
scroll to position [871, 0]
click at [618, 267] on div at bounding box center [600, 244] width 72 height 63
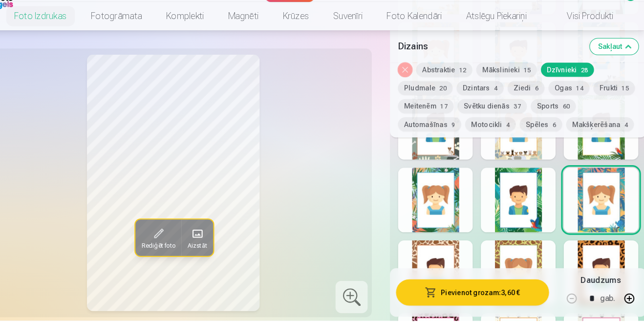
scroll to position [910, 0]
click at [442, 225] on div at bounding box center [439, 205] width 72 height 63
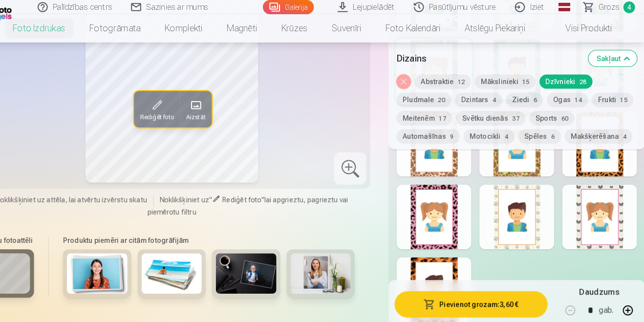
scroll to position [1046, 0]
click at [442, 209] on div at bounding box center [439, 210] width 72 height 63
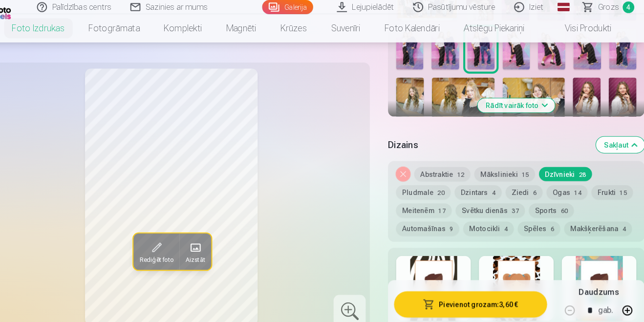
scroll to position [420, 0]
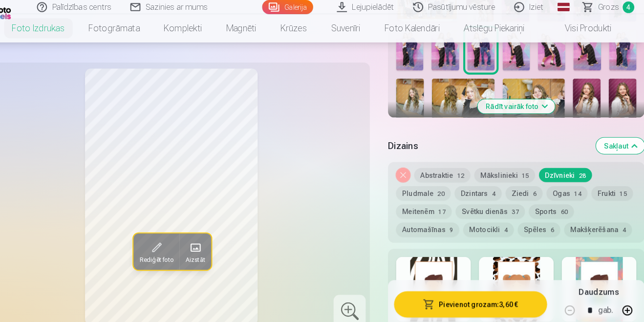
click at [521, 223] on button "Spēles 6" at bounding box center [541, 222] width 41 height 14
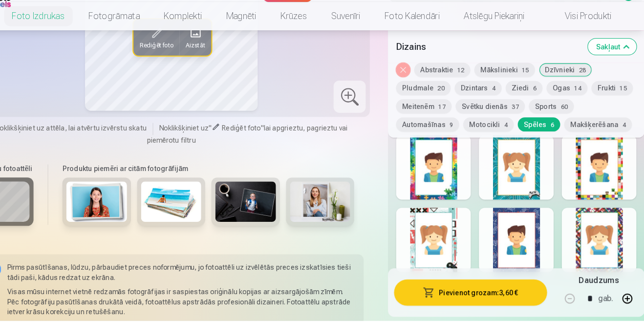
scroll to position [521, 0]
click at [613, 252] on div at bounding box center [600, 243] width 72 height 63
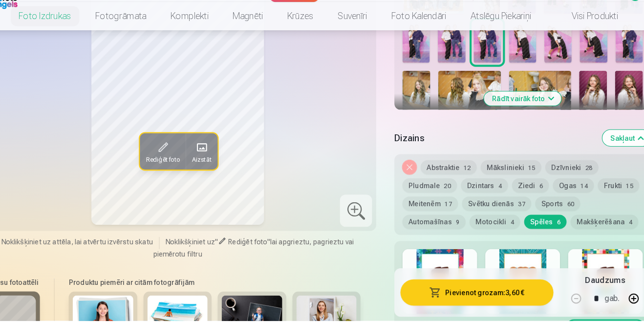
scroll to position [419, 0]
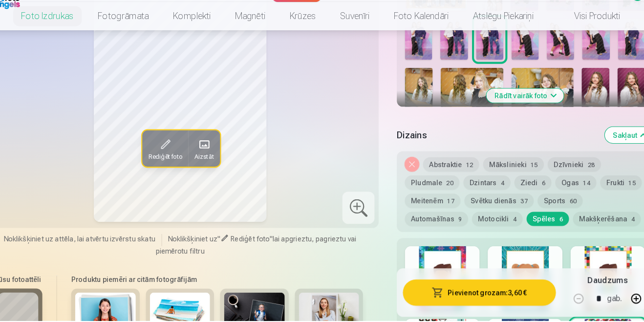
click at [555, 208] on button "Sports 60" at bounding box center [553, 206] width 43 height 14
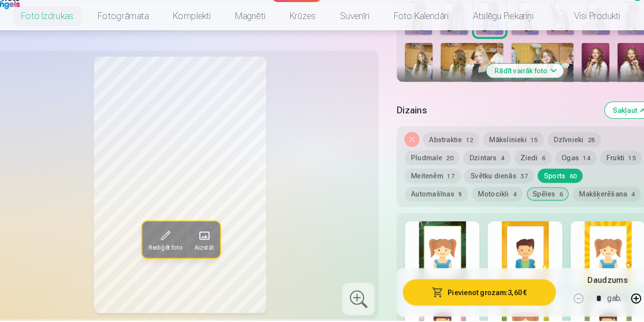
scroll to position [493, 0]
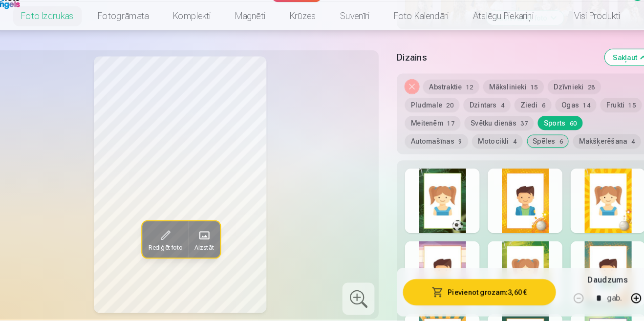
click at [535, 209] on div at bounding box center [519, 206] width 72 height 63
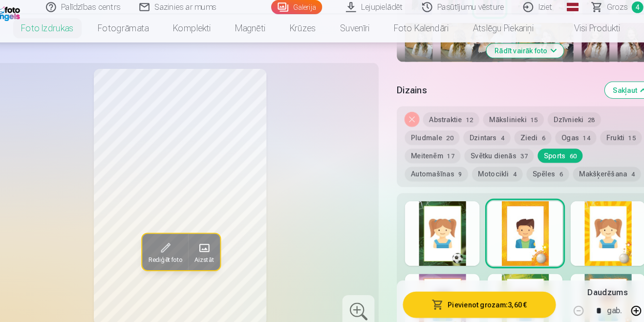
scroll to position [474, 0]
click at [605, 134] on button "Frukti 15" at bounding box center [612, 133] width 40 height 14
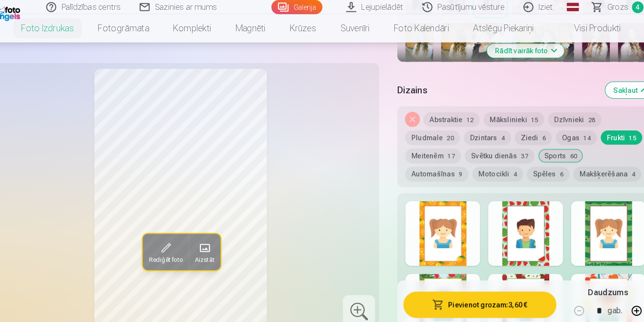
click at [531, 246] on div at bounding box center [519, 225] width 72 height 63
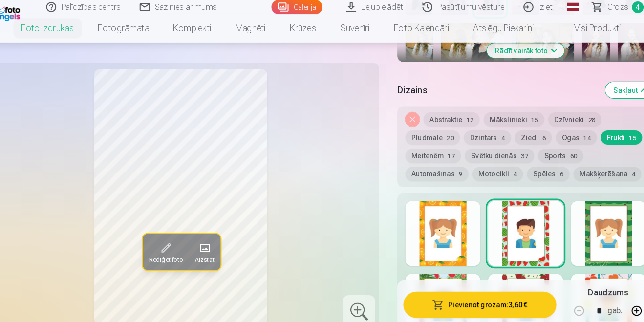
click at [598, 238] on div at bounding box center [600, 225] width 72 height 63
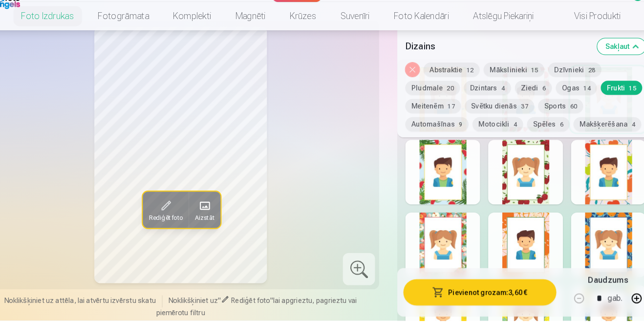
scroll to position [586, 0]
click at [598, 193] on div at bounding box center [600, 178] width 72 height 63
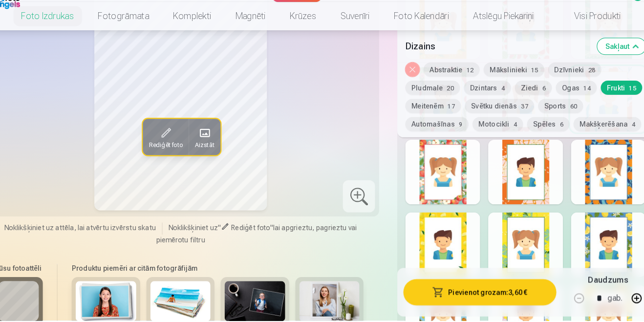
scroll to position [656, 0]
click at [535, 256] on div at bounding box center [519, 248] width 72 height 63
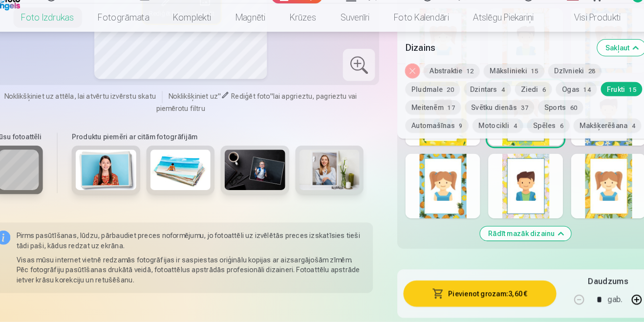
scroll to position [790, 0]
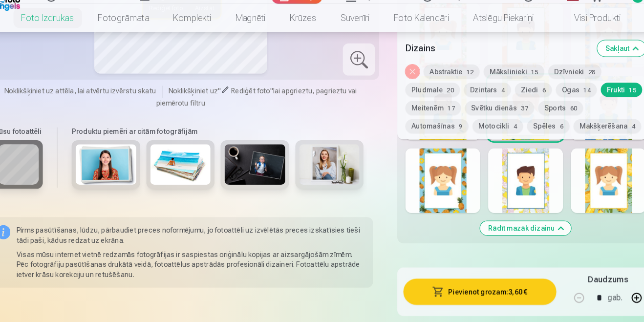
click at [440, 199] on div at bounding box center [439, 184] width 72 height 63
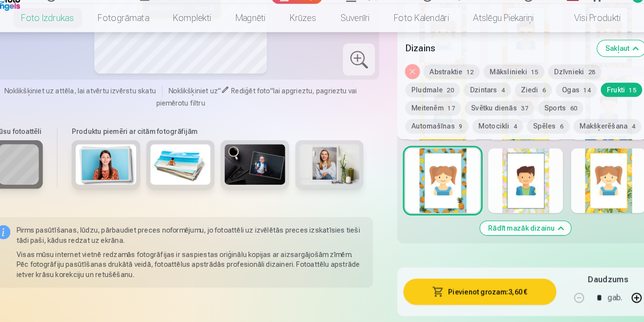
click at [541, 190] on div at bounding box center [519, 184] width 72 height 63
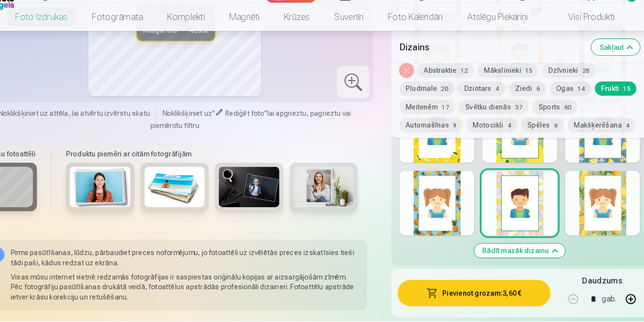
scroll to position [759, 0]
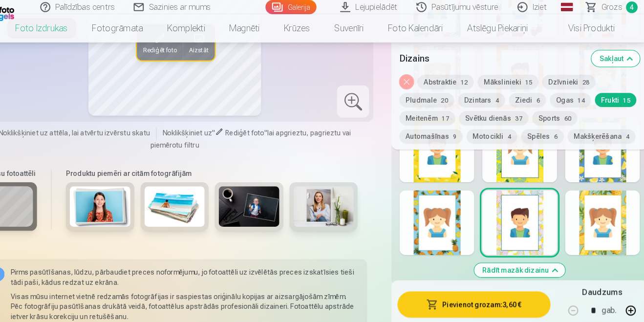
click at [609, 226] on div at bounding box center [600, 215] width 72 height 63
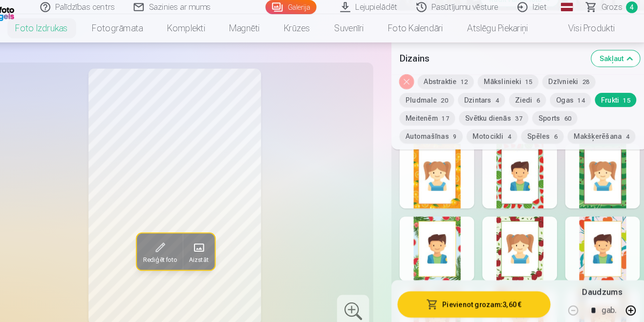
scroll to position [522, 0]
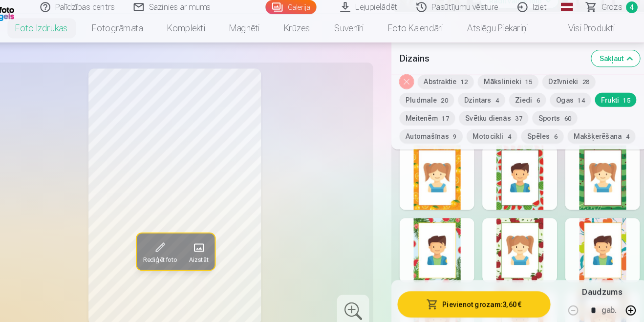
click at [525, 95] on button "Ziedi 6" at bounding box center [527, 97] width 36 height 14
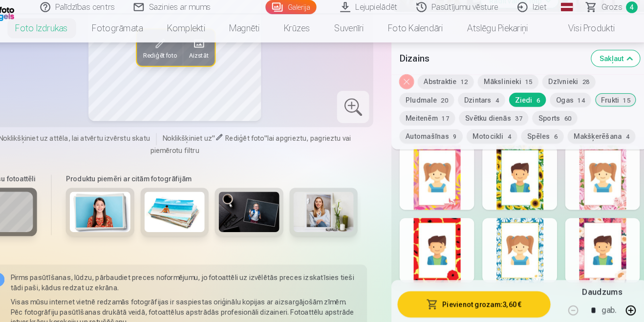
click at [454, 191] on div at bounding box center [439, 172] width 72 height 63
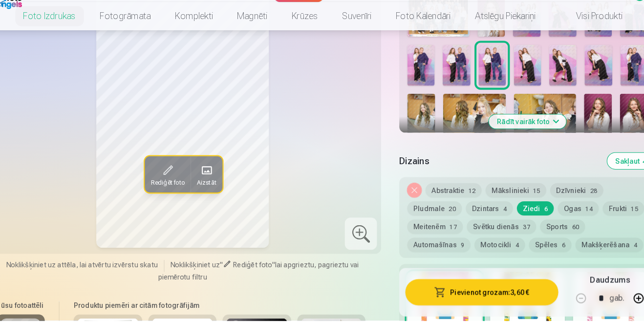
scroll to position [395, 0]
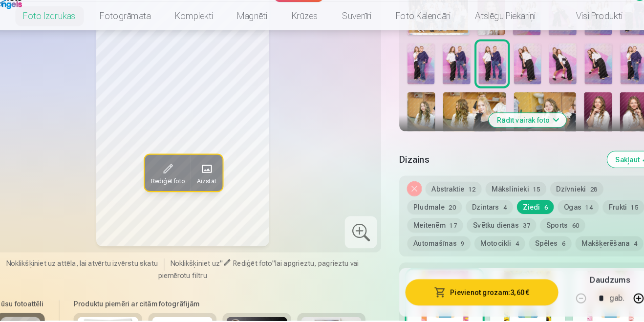
click at [509, 307] on button "Pievienot grozam : 3,60 €" at bounding box center [475, 294] width 148 height 25
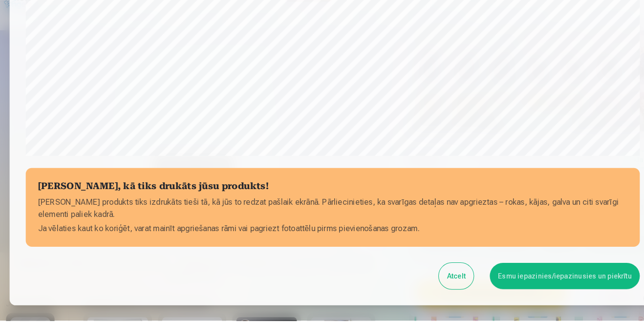
scroll to position [335, 0]
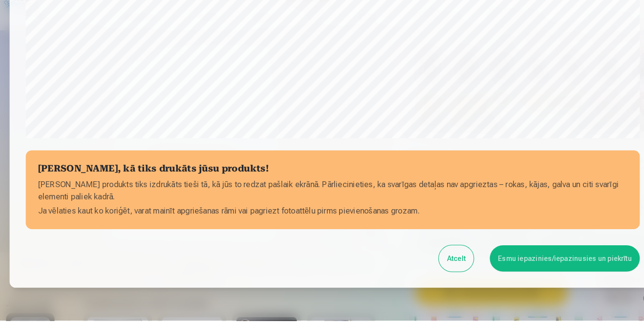
click at [568, 265] on button "Esmu iepazinies/iepazinusies un piekrītu" at bounding box center [546, 261] width 145 height 25
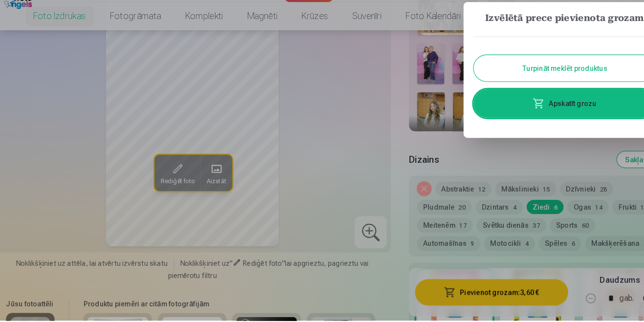
click at [581, 75] on button "Turpināt meklēt produktus" at bounding box center [546, 77] width 176 height 25
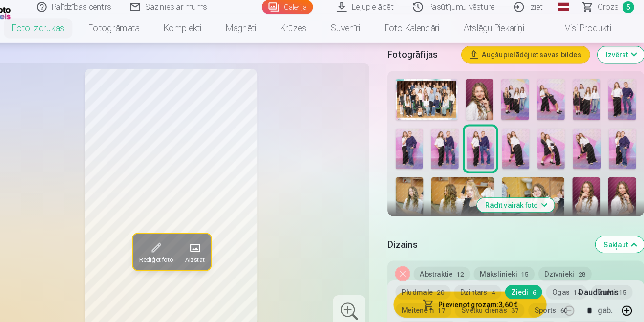
scroll to position [324, 0]
click at [589, 104] on img at bounding box center [588, 96] width 27 height 40
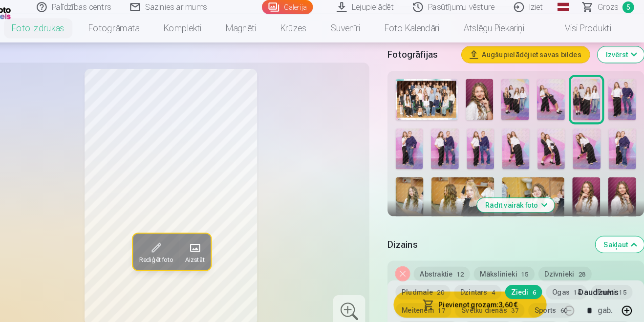
click at [520, 102] on img at bounding box center [518, 96] width 27 height 40
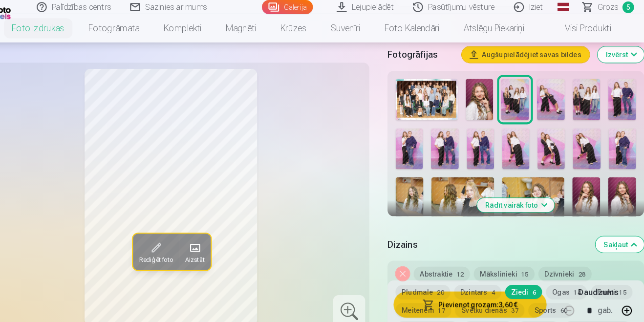
click at [595, 101] on img at bounding box center [588, 96] width 27 height 40
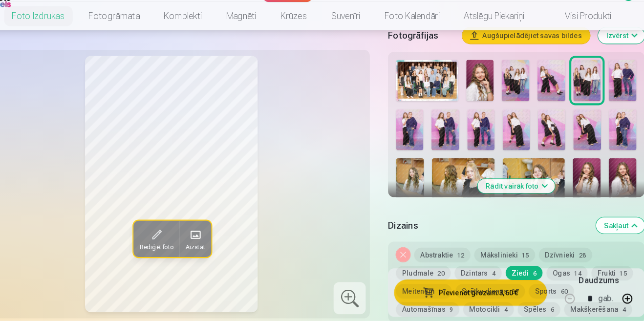
scroll to position [351, 0]
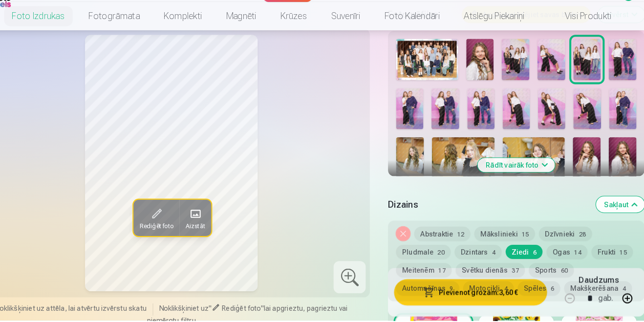
click at [434, 274] on button "Meitenēm 17" at bounding box center [430, 273] width 54 height 14
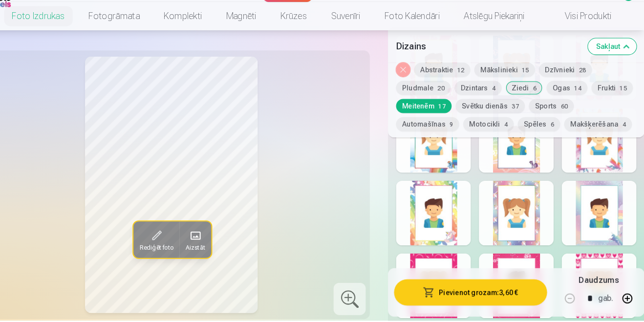
scroll to position [617, 0]
click at [533, 225] on div at bounding box center [519, 217] width 72 height 63
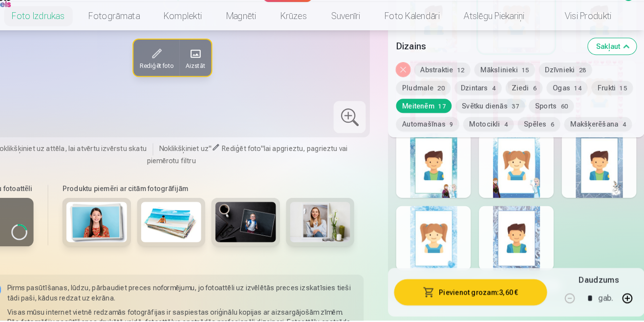
click at [604, 181] on div at bounding box center [600, 172] width 72 height 63
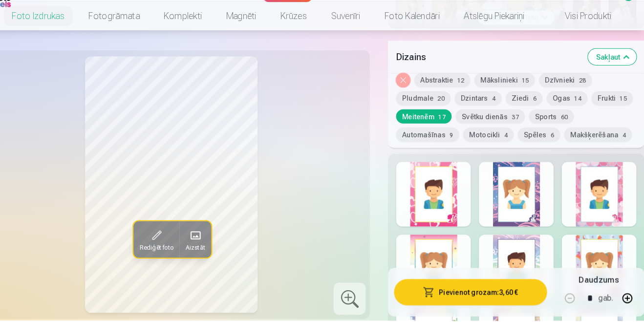
scroll to position [516, 0]
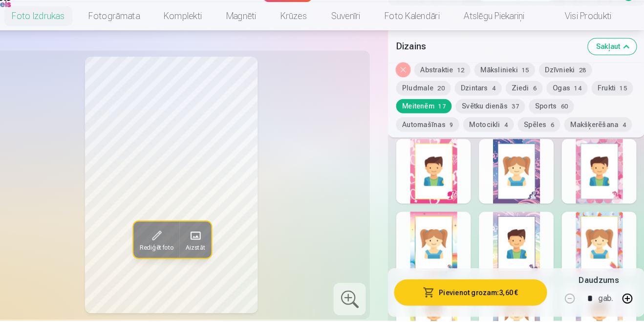
click at [439, 241] on div at bounding box center [439, 247] width 72 height 63
click at [407, 79] on button "Noņemiet dizainu" at bounding box center [410, 79] width 14 height 14
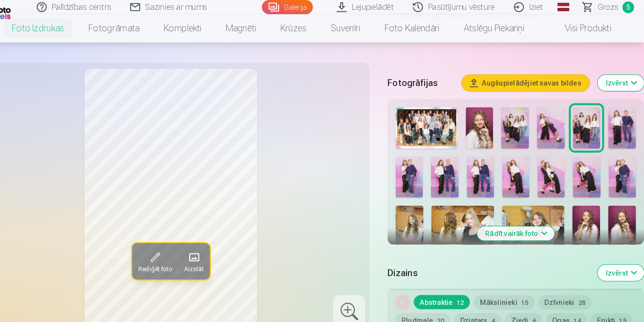
scroll to position [297, 0]
click at [517, 126] on img at bounding box center [518, 124] width 27 height 40
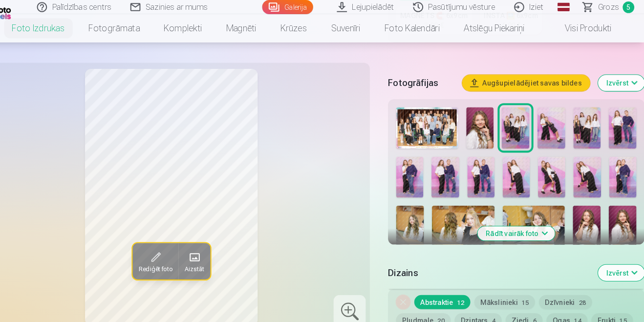
click at [590, 125] on img at bounding box center [588, 124] width 27 height 40
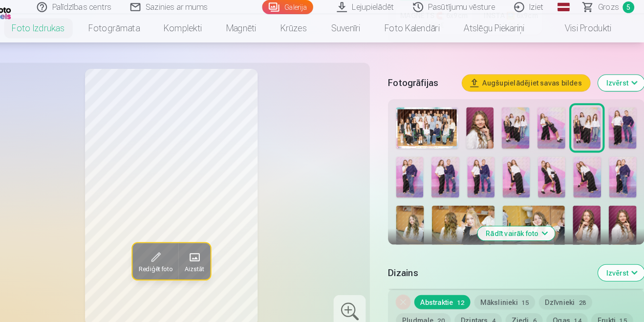
click at [527, 129] on img at bounding box center [518, 124] width 27 height 40
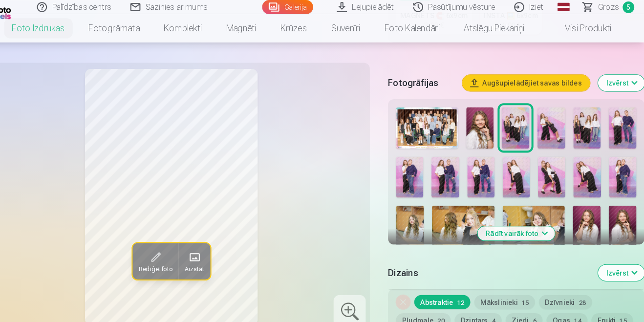
click at [590, 124] on img at bounding box center [588, 124] width 27 height 40
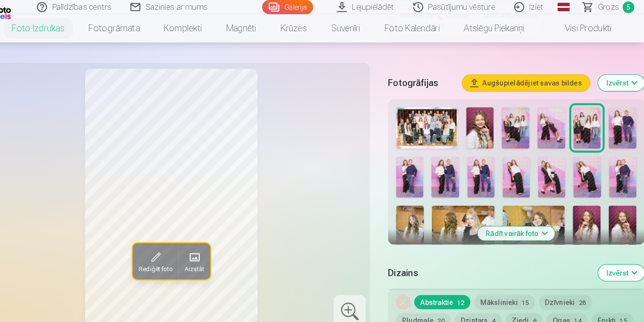
click at [510, 129] on img at bounding box center [518, 124] width 27 height 40
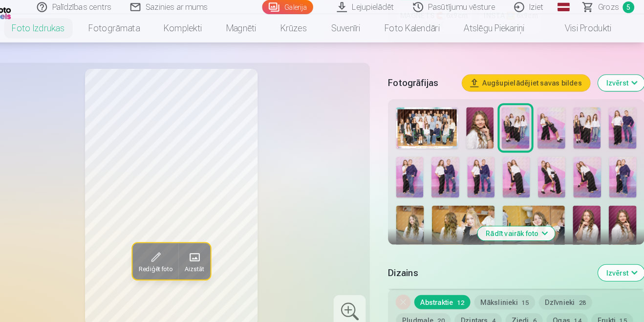
click at [585, 123] on img at bounding box center [588, 124] width 27 height 40
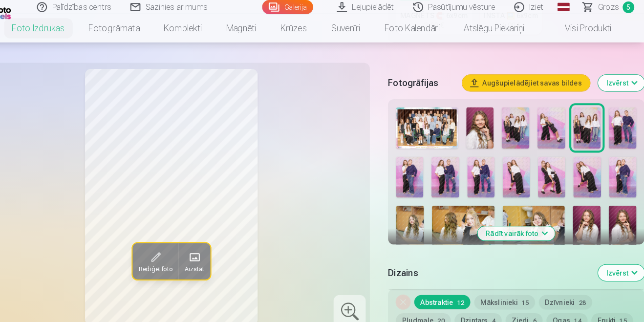
click at [523, 129] on img at bounding box center [518, 124] width 27 height 40
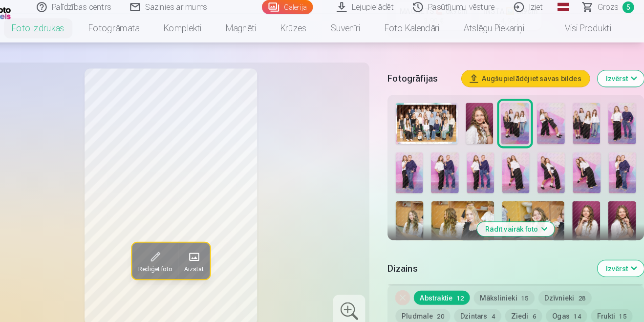
scroll to position [300, 0]
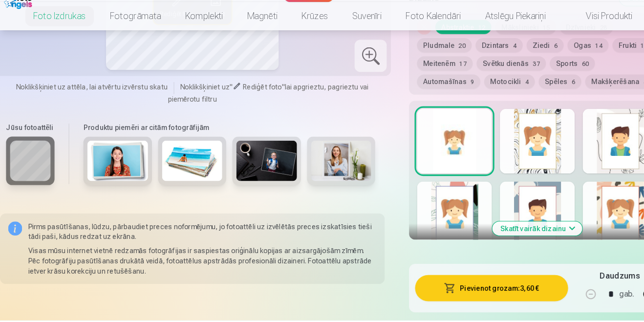
click at [508, 293] on button "Pievienot grozam : 3,60 €" at bounding box center [475, 290] width 148 height 25
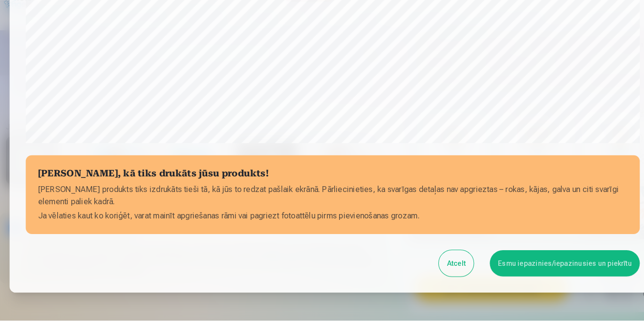
scroll to position [335, 0]
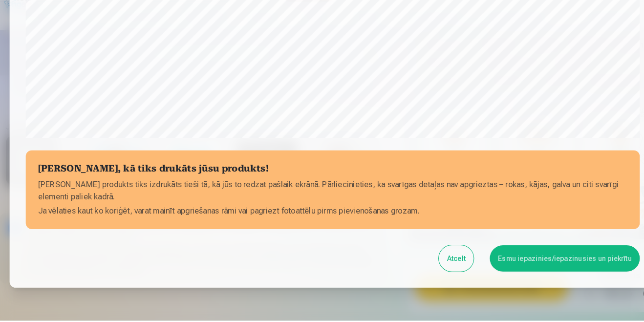
click at [551, 258] on button "Esmu iepazinies/iepazinusies un piekrītu" at bounding box center [546, 261] width 145 height 25
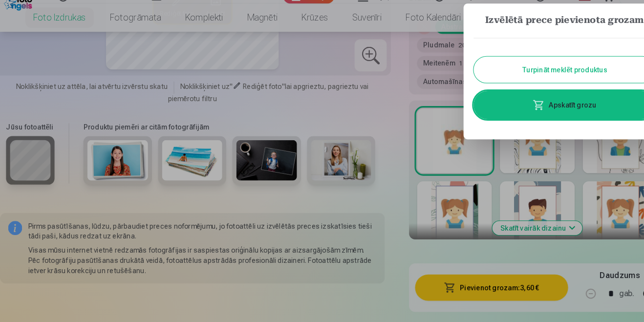
scroll to position [553, 0]
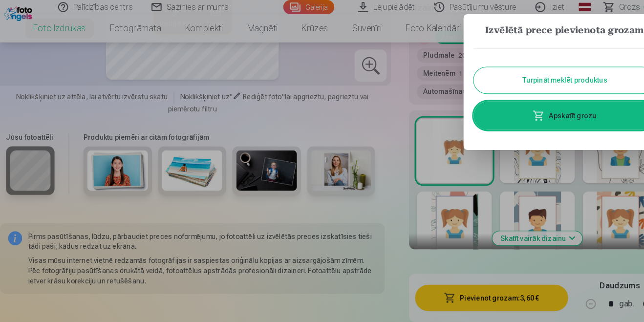
click at [559, 115] on link "Apskatīt grozu" at bounding box center [546, 111] width 176 height 27
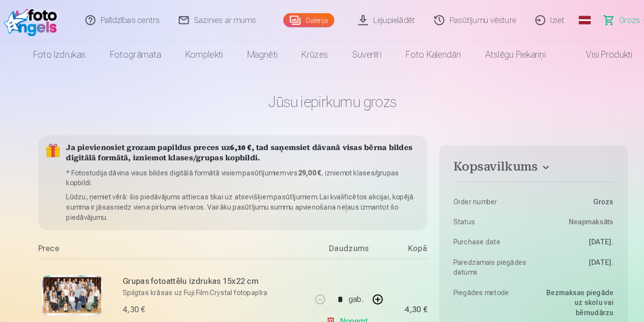
click at [293, 22] on link "Galerija" at bounding box center [298, 20] width 49 height 14
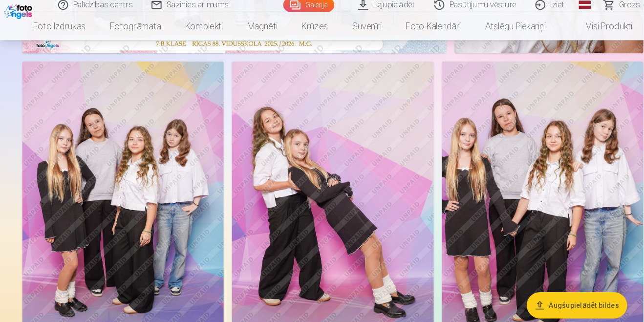
scroll to position [328, 0]
click at [336, 263] on img at bounding box center [321, 208] width 195 height 293
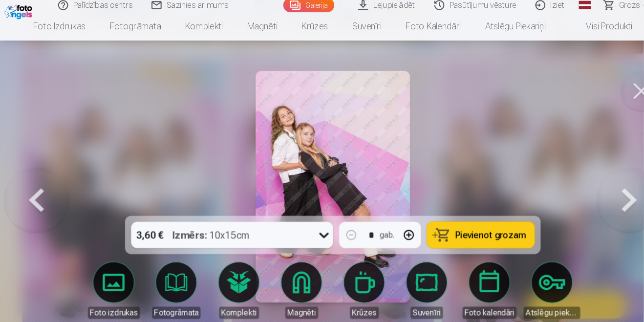
click at [115, 310] on link "Foto izdrukas" at bounding box center [110, 282] width 55 height 55
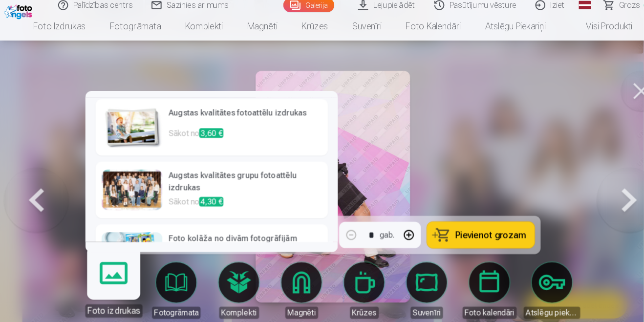
click at [271, 126] on p "Sākot no 3,60 €" at bounding box center [237, 135] width 148 height 20
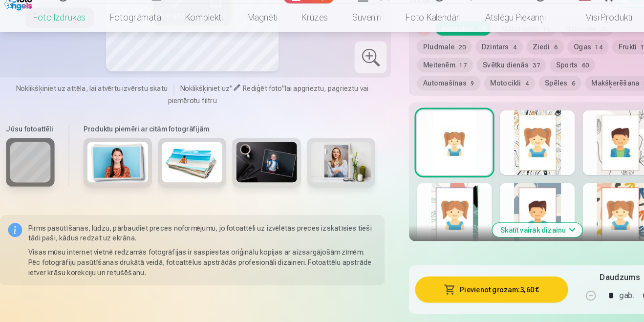
scroll to position [537, 0]
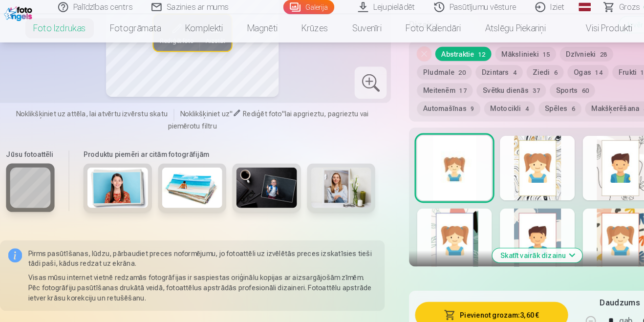
click at [555, 245] on button "Skatīt vairāk dizainu" at bounding box center [519, 247] width 87 height 14
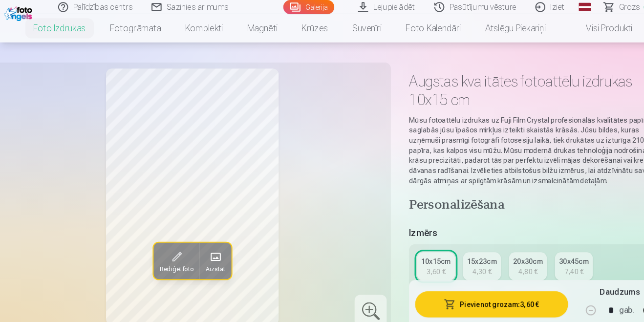
scroll to position [0, 0]
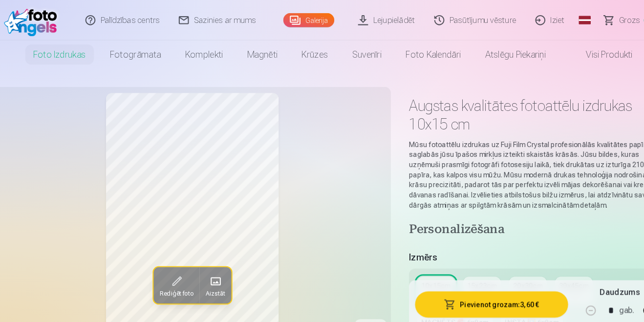
click at [520, 294] on button "Pievienot grozam : 3,60 €" at bounding box center [475, 294] width 148 height 25
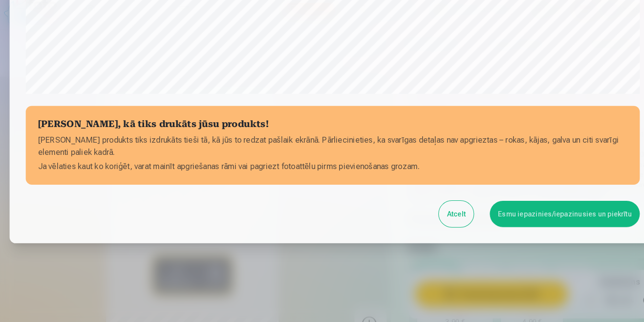
scroll to position [381, 0]
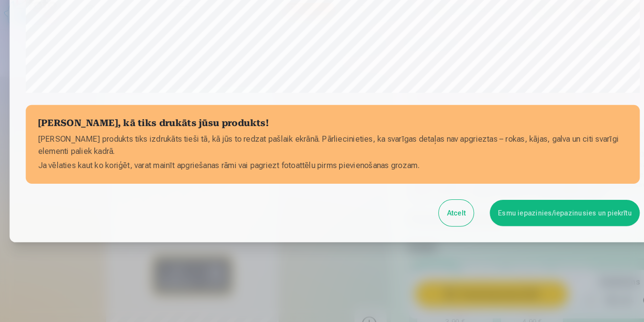
click at [570, 218] on button "Esmu iepazinies/iepazinusies un piekrītu" at bounding box center [546, 215] width 145 height 25
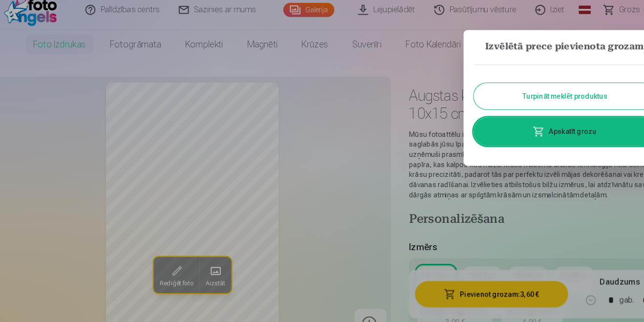
click at [573, 139] on link "Apskatīt grozu" at bounding box center [546, 137] width 176 height 27
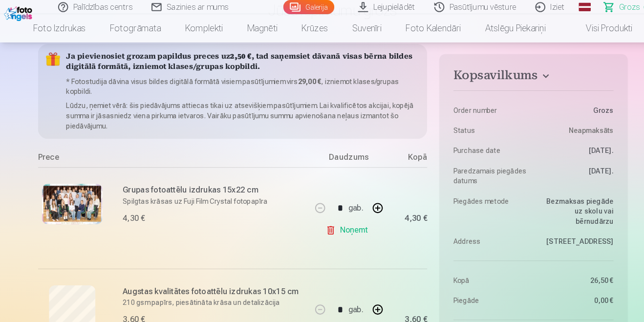
scroll to position [74, 0]
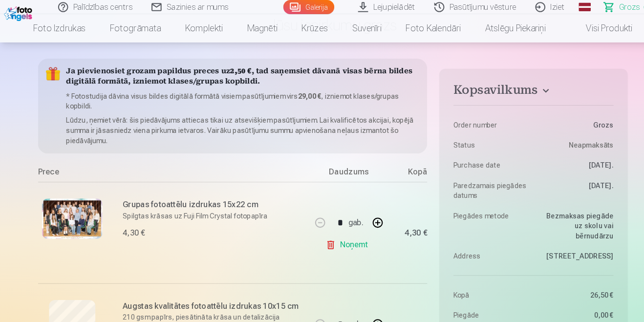
click at [305, 10] on link "Galerija" at bounding box center [298, 7] width 49 height 14
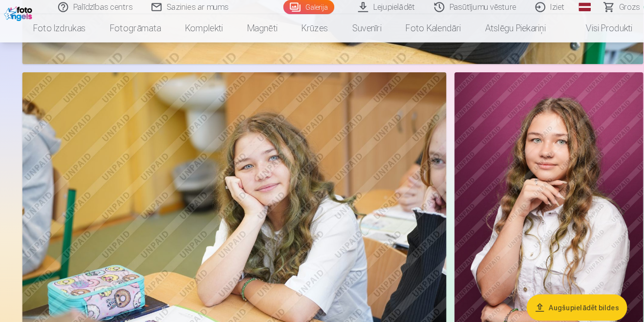
scroll to position [1929, 0]
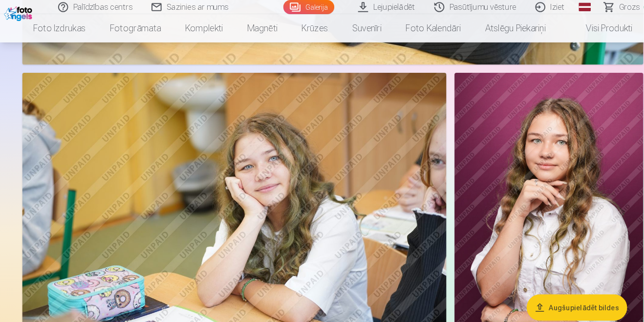
click at [319, 211] on img at bounding box center [226, 206] width 410 height 273
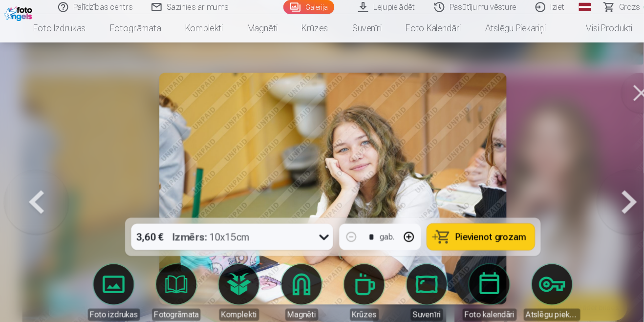
click at [110, 277] on link "Foto izdrukas" at bounding box center [110, 282] width 55 height 55
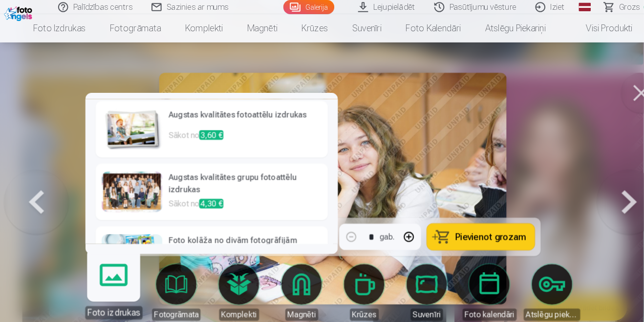
click at [292, 278] on link "Magnēti" at bounding box center [291, 282] width 55 height 55
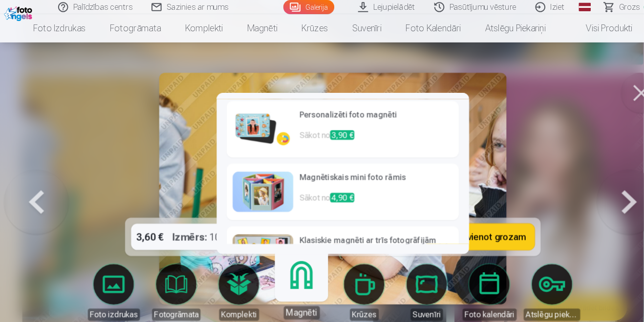
click at [382, 125] on p "Sākot no 3,90 €" at bounding box center [364, 135] width 148 height 20
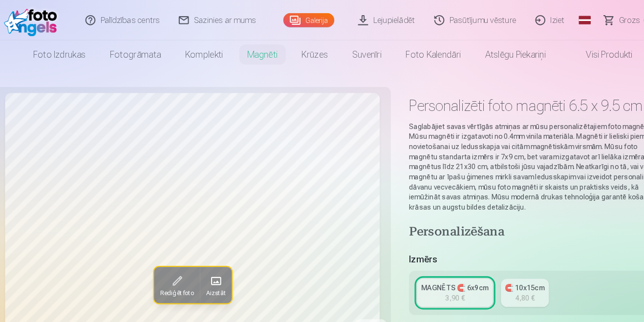
click at [169, 280] on span "Rediģēt foto" at bounding box center [170, 284] width 33 height 8
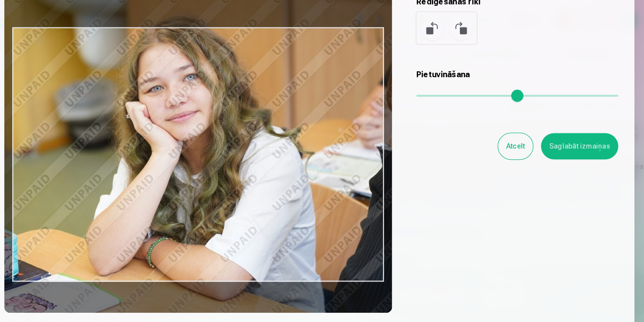
click at [439, 27] on button at bounding box center [438, 27] width 23 height 23
type input "*"
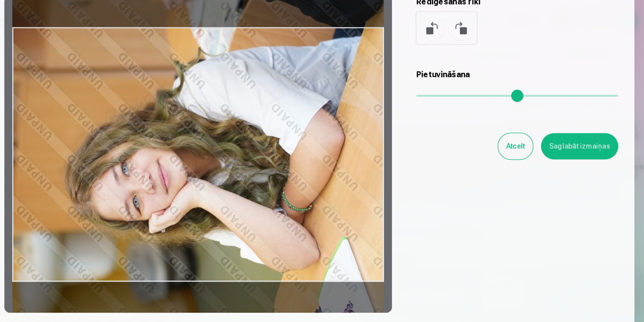
click at [593, 143] on button "Saglabāt izmaiņas" at bounding box center [581, 141] width 75 height 25
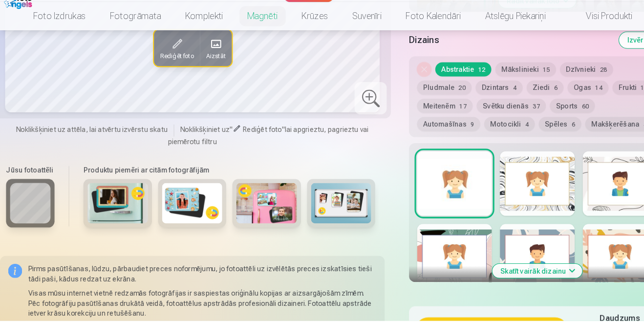
scroll to position [479, 0]
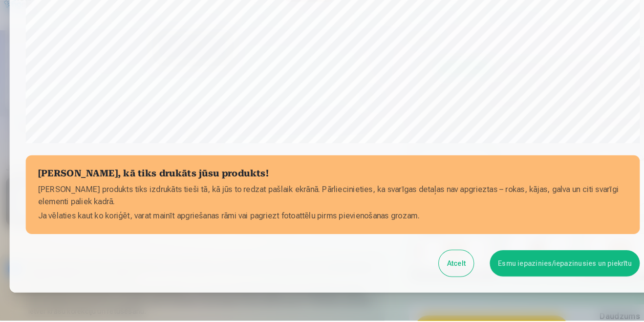
scroll to position [335, 0]
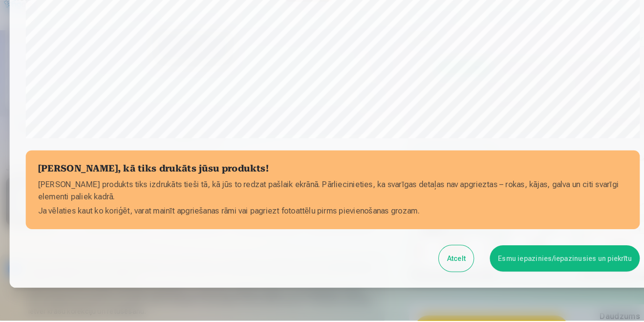
click at [566, 262] on button "Esmu iepazinies/iepazinusies un piekrītu" at bounding box center [546, 261] width 145 height 25
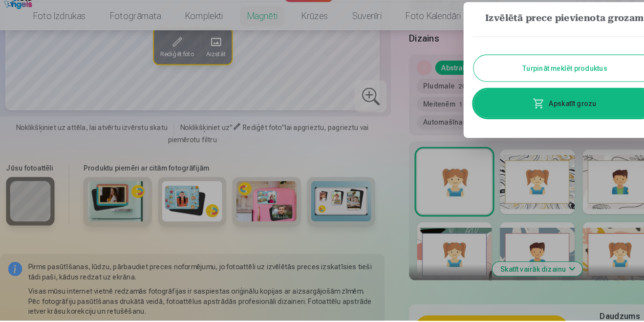
click at [574, 111] on link "Apskatīt grozu" at bounding box center [546, 111] width 176 height 27
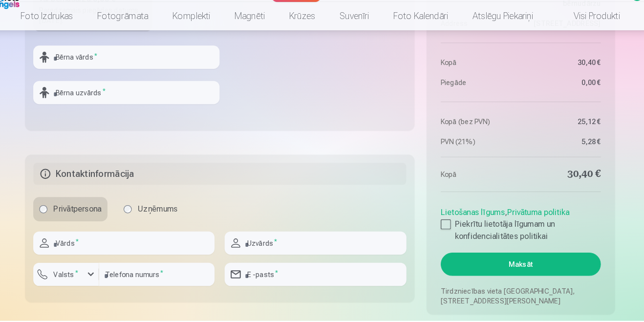
scroll to position [1134, 0]
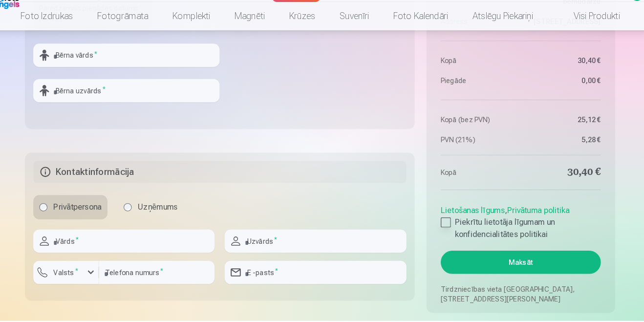
click at [444, 228] on div at bounding box center [444, 227] width 10 height 10
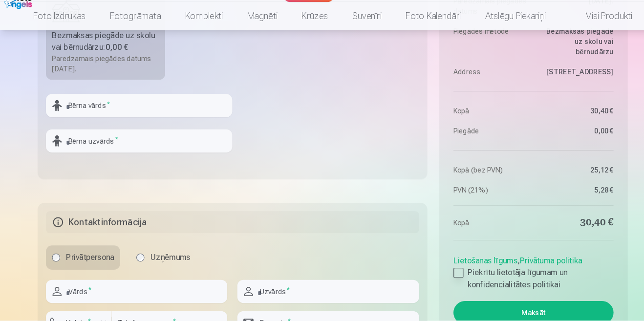
scroll to position [1086, 0]
click at [536, 318] on button "Maksāt" at bounding box center [516, 313] width 155 height 22
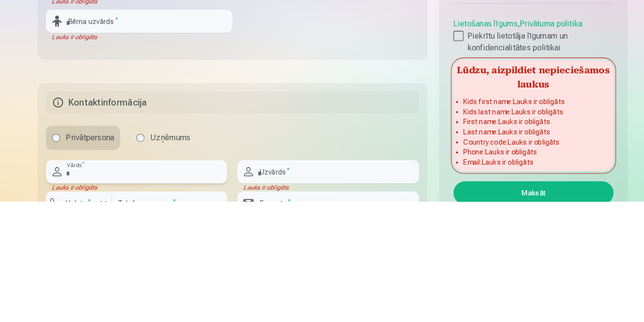
scroll to position [1110, 0]
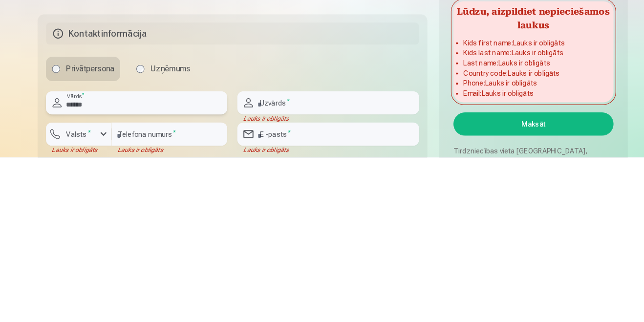
type input "******"
click at [311, 270] on input "text" at bounding box center [317, 269] width 175 height 22
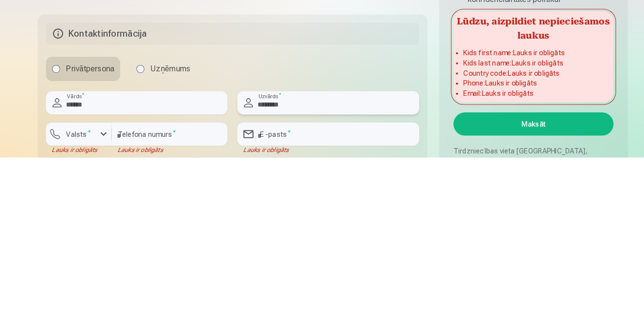
type input "********"
click at [99, 295] on div "button" at bounding box center [100, 300] width 12 height 12
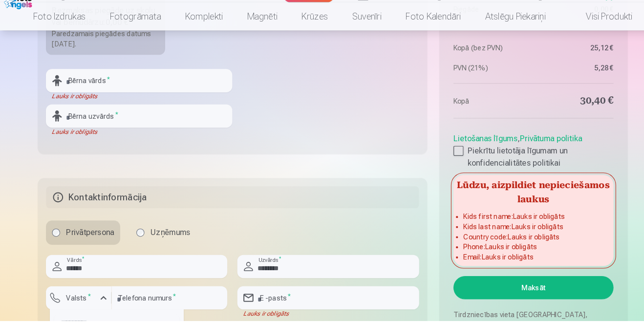
click at [184, 299] on input "number" at bounding box center [164, 299] width 112 height 22
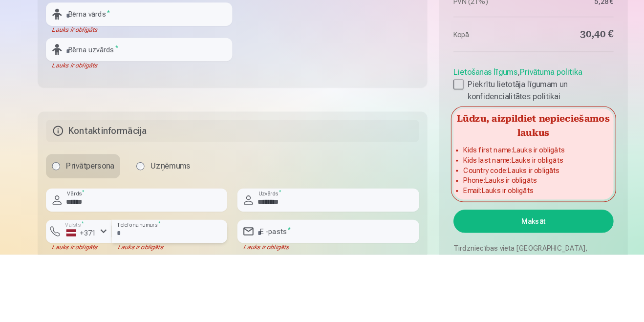
scroll to position [1140, 0]
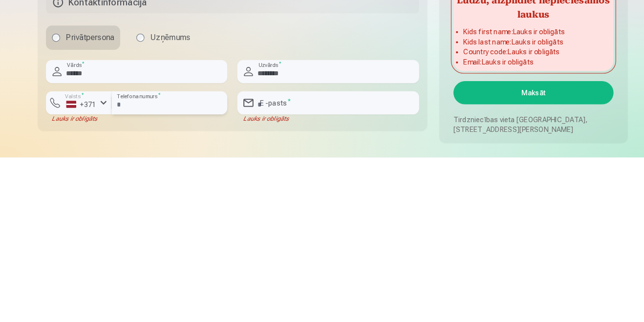
type input "********"
click at [293, 266] on input "email" at bounding box center [317, 269] width 175 height 22
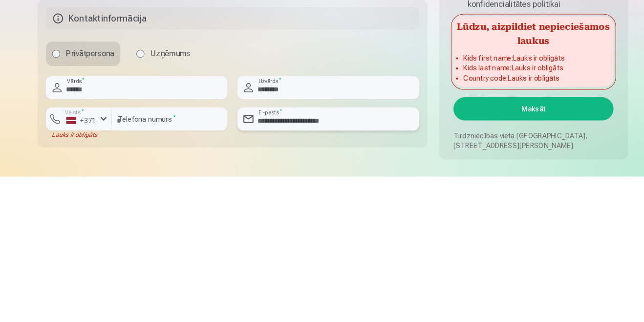
scroll to position [1143, 0]
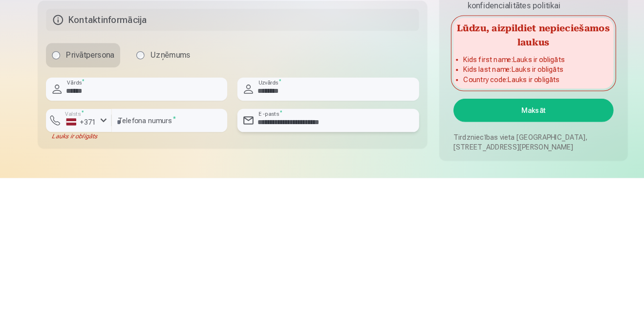
type input "**********"
click at [558, 254] on button "Maksāt" at bounding box center [516, 256] width 155 height 22
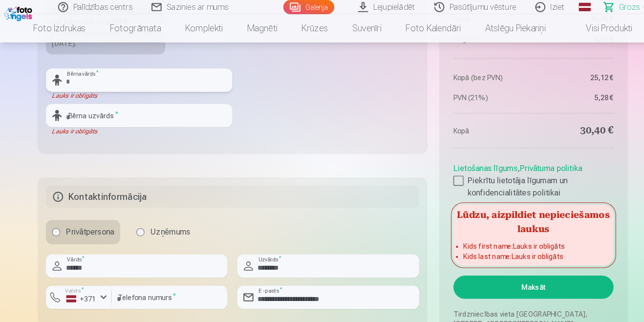
click at [99, 74] on input "text" at bounding box center [134, 77] width 180 height 22
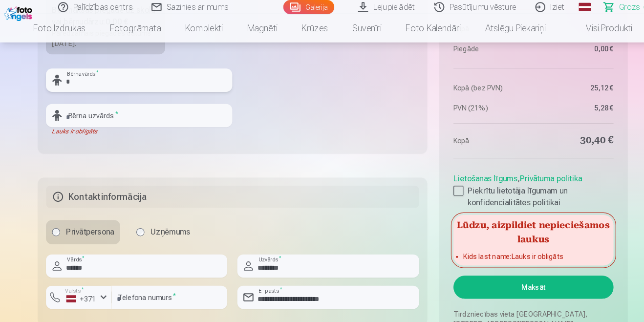
click at [109, 79] on input "*" at bounding box center [134, 77] width 180 height 22
type input "***"
click at [125, 109] on input "text" at bounding box center [134, 112] width 180 height 22
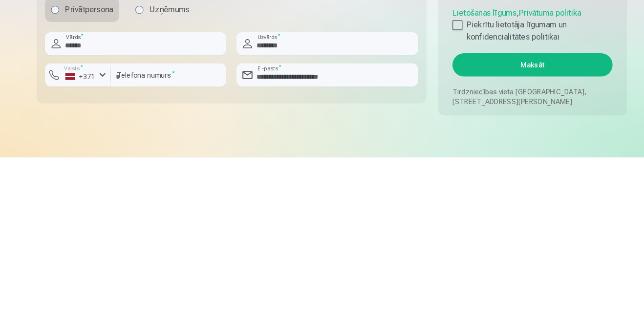
type input "********"
click at [538, 231] on button "Maksāt" at bounding box center [516, 232] width 155 height 22
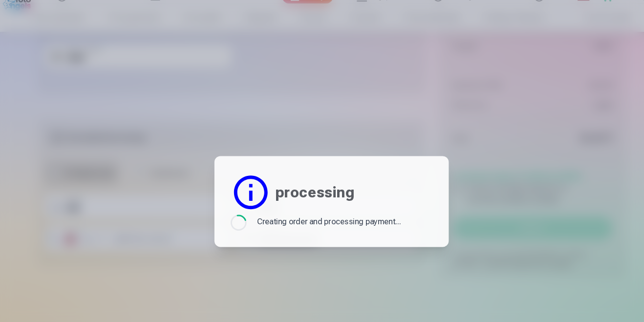
scroll to position [1168, 0]
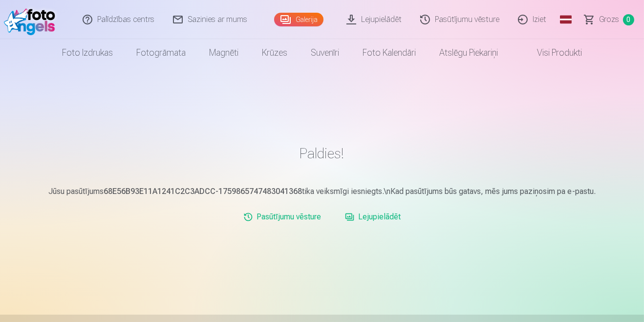
click at [307, 219] on link "Pasūtījumu vēsture" at bounding box center [282, 217] width 86 height 20
